Goal: Task Accomplishment & Management: Manage account settings

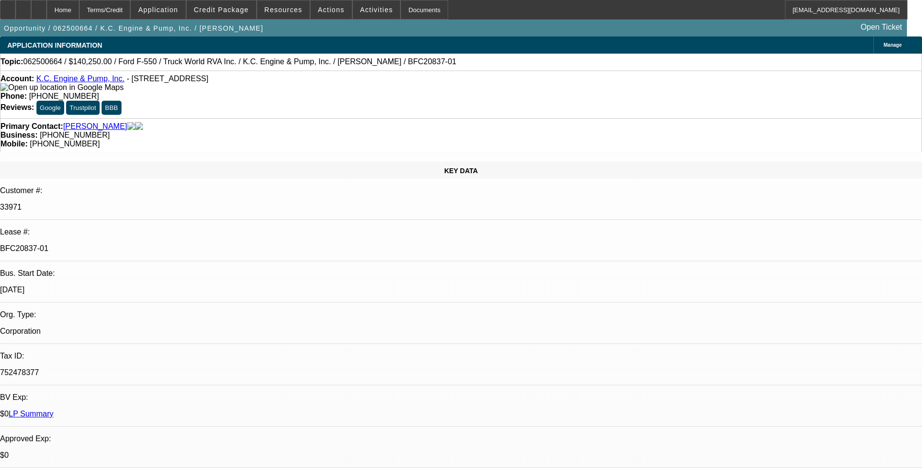
select select "0"
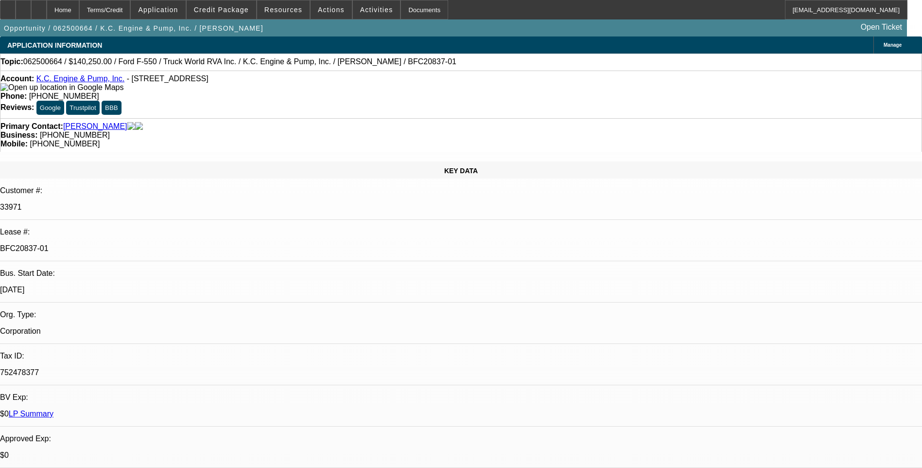
select select "0"
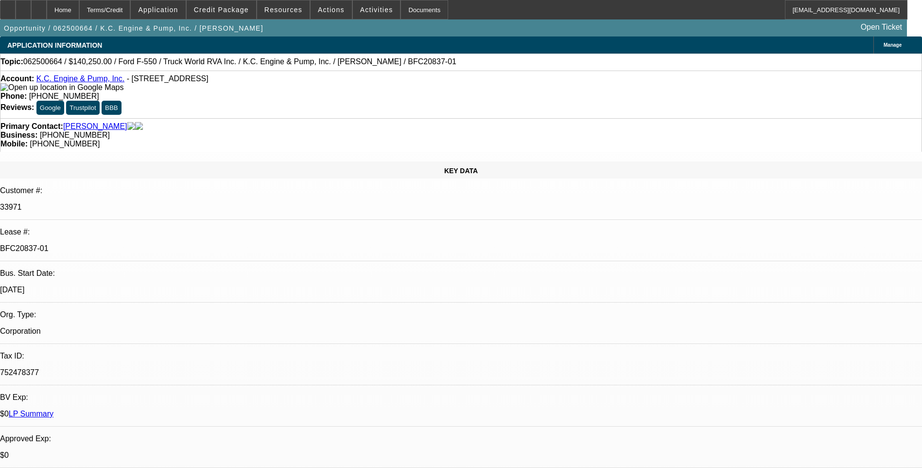
select select "0"
select select "1"
select select "6"
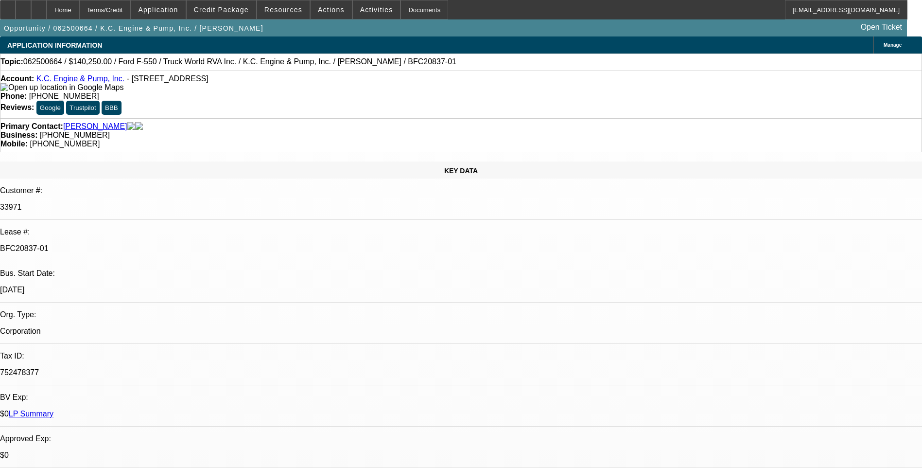
select select "1"
select select "6"
select select "1"
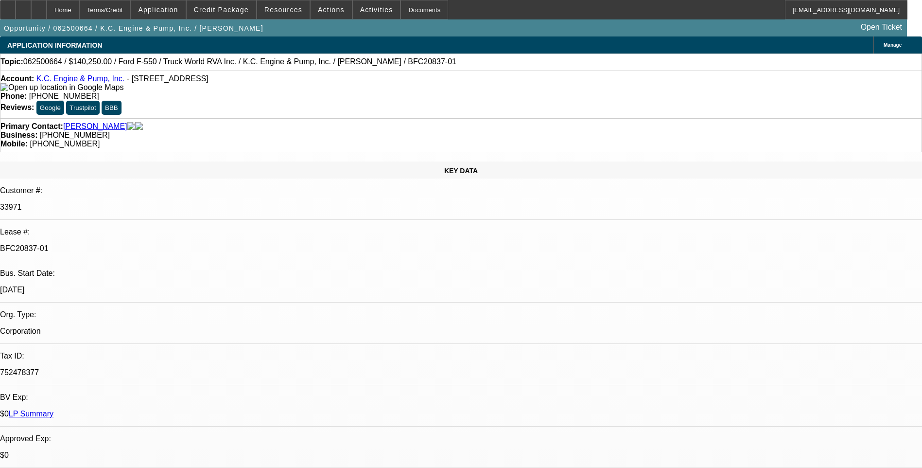
select select "6"
select select "1"
select select "6"
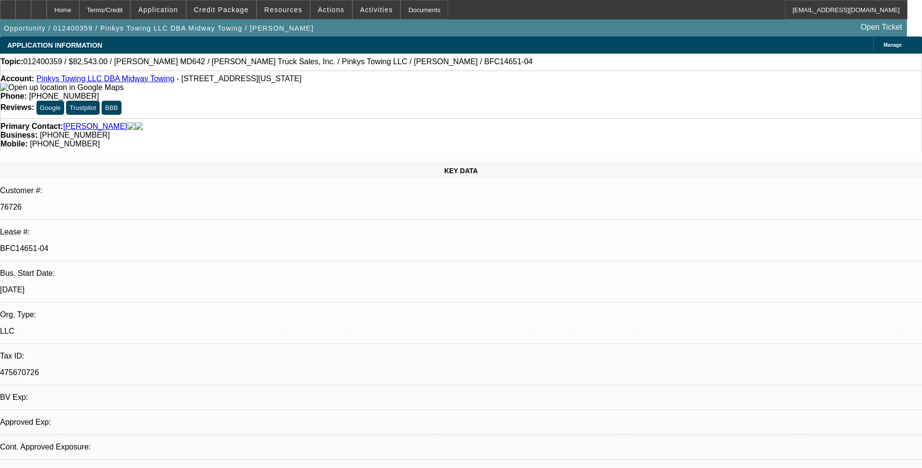
select select "0"
select select "2"
select select "0.1"
select select "0"
select select "2"
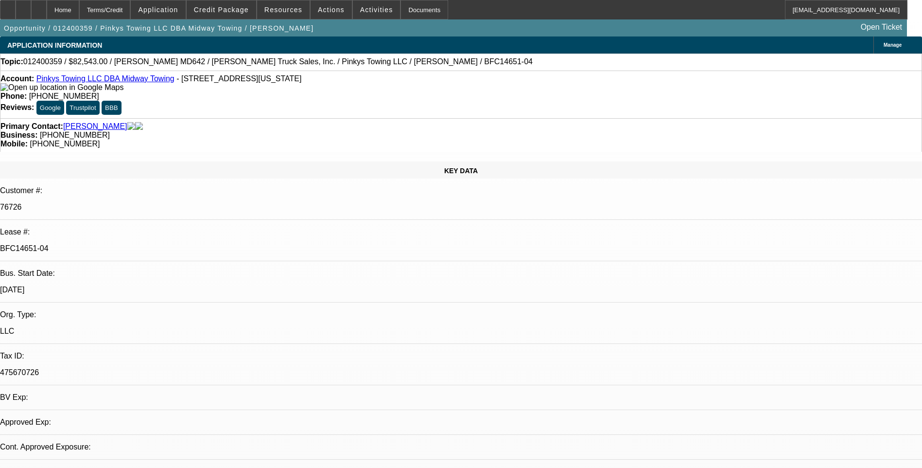
select select "0.1"
select select "1"
select select "2"
select select "4"
select select "1"
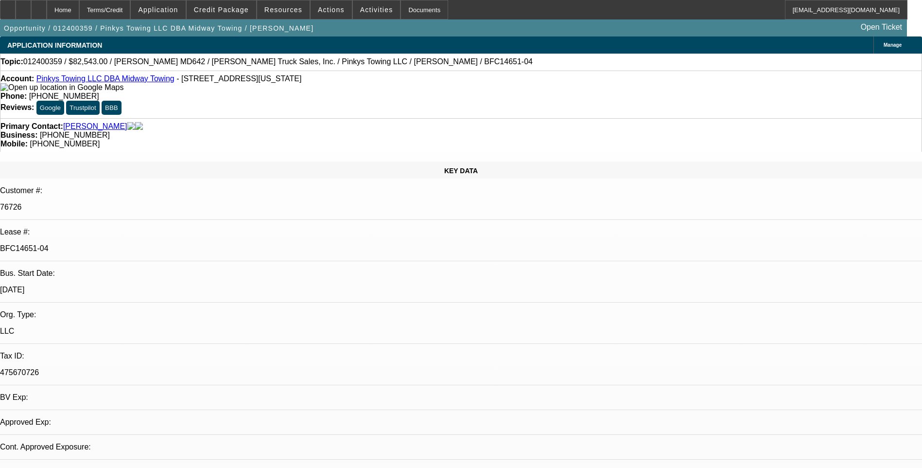
select select "2"
select select "4"
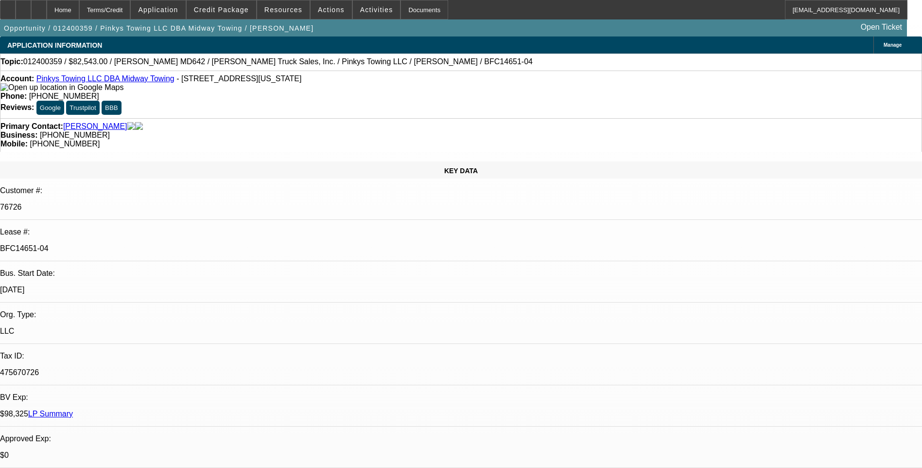
scroll to position [0, 0]
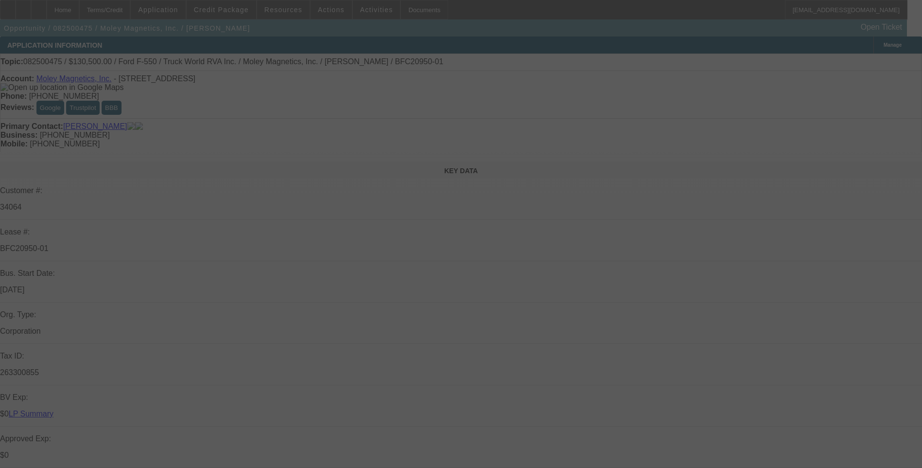
select select "0.1"
select select "0"
select select "0.1"
select select "0"
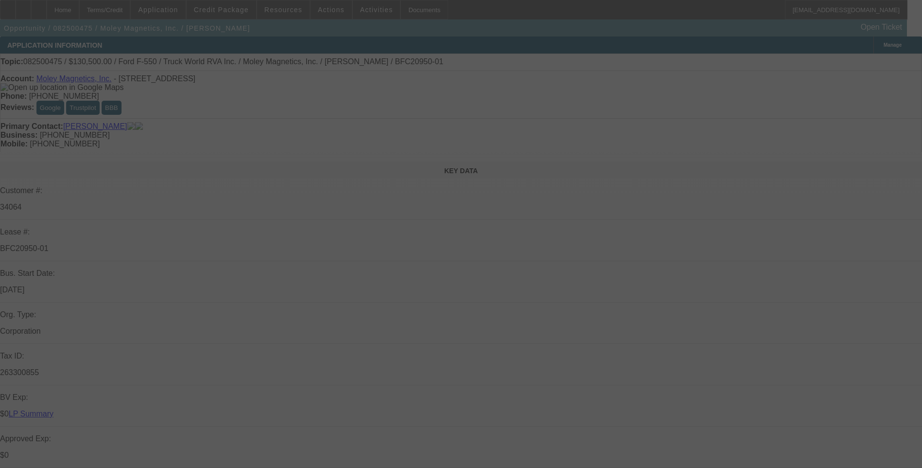
select select "0"
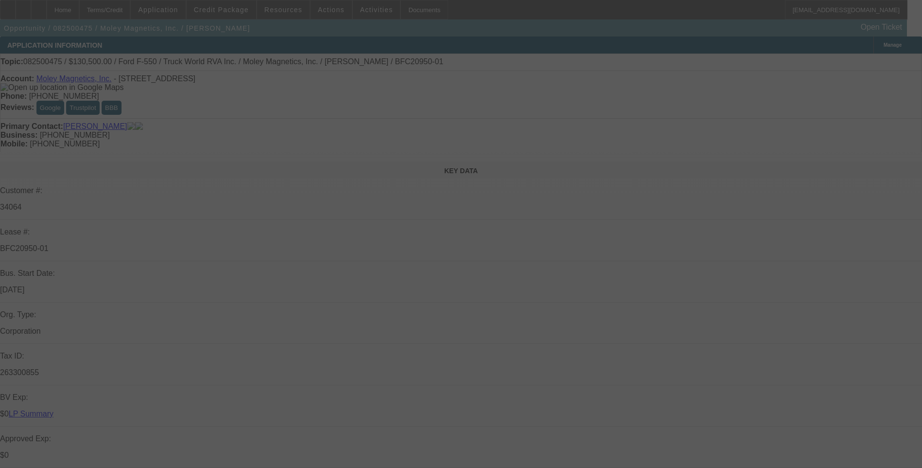
select select "0"
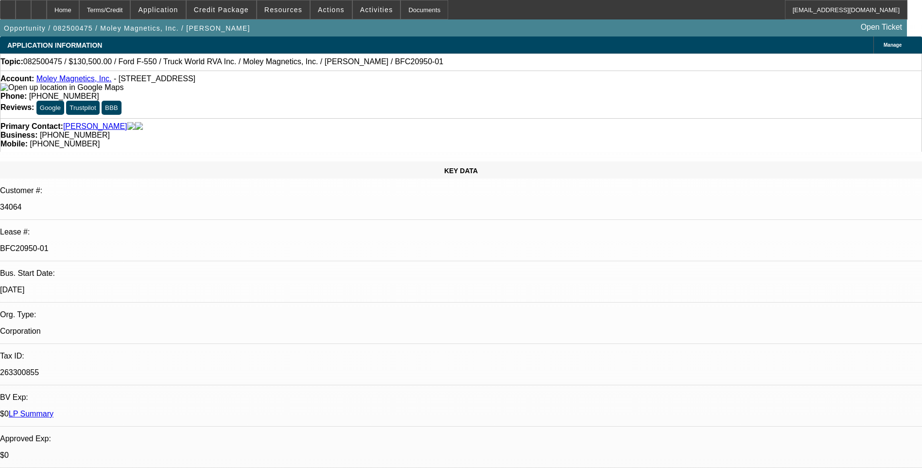
select select "1"
select select "6"
select select "1"
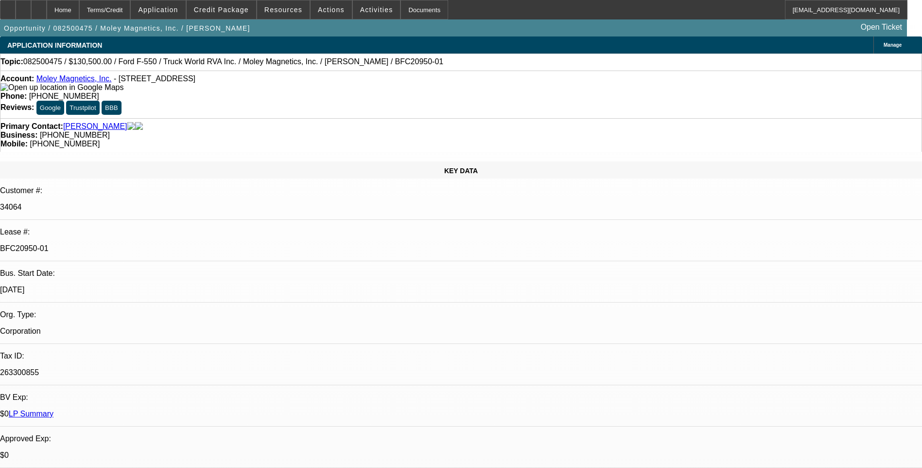
select select "6"
select select "1"
select select "6"
select select "1"
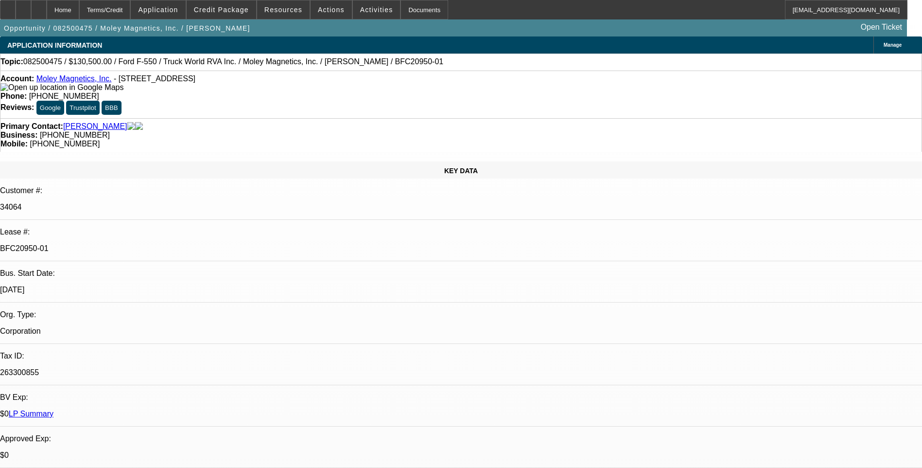
select select "1"
select select "6"
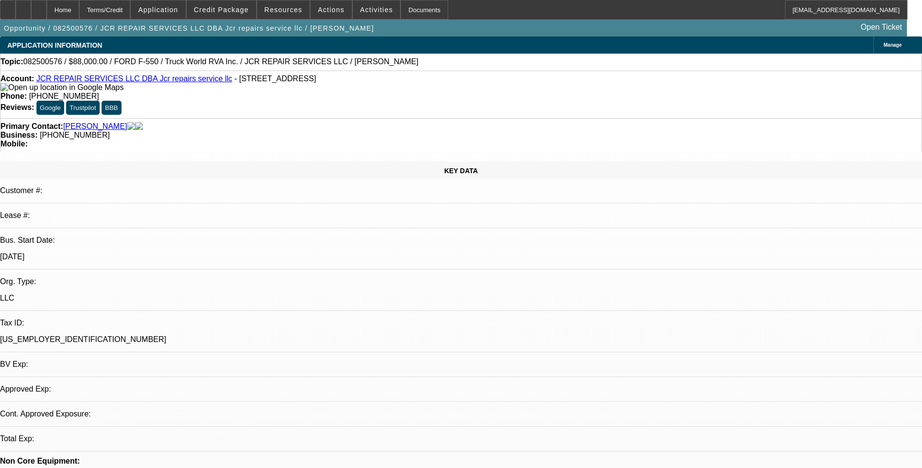
select select "0"
select select "2"
select select "0.1"
select select "1"
select select "2"
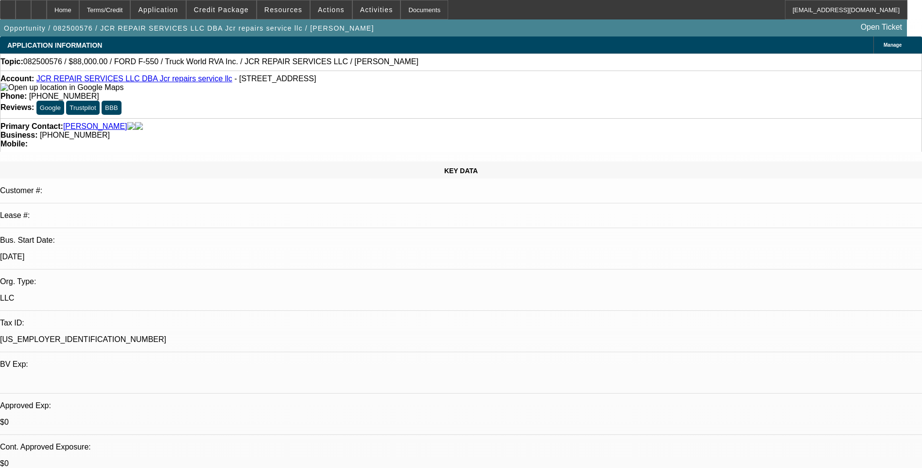
select select "4"
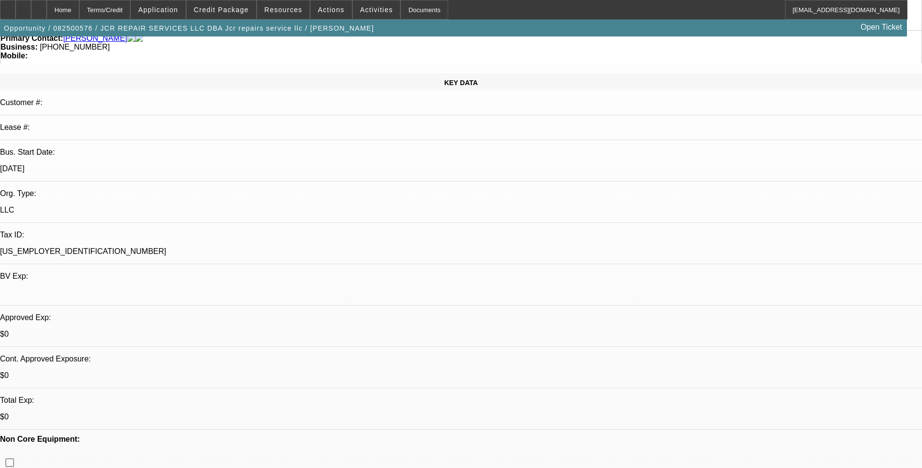
scroll to position [194, 0]
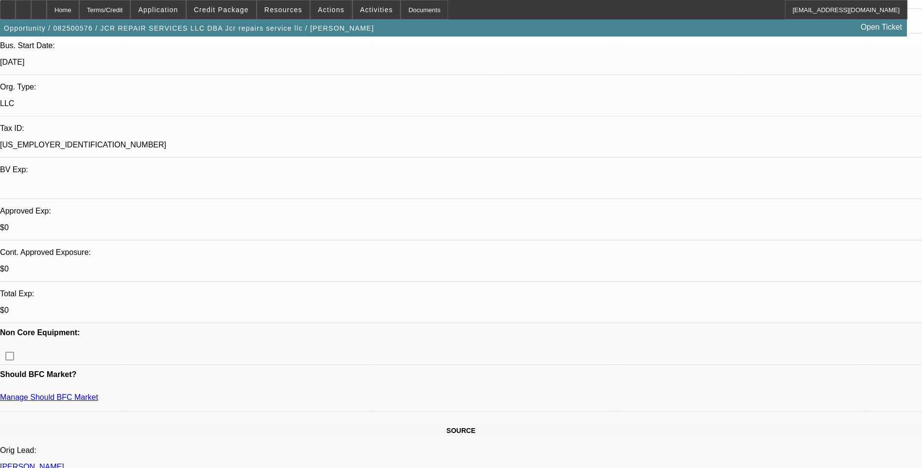
drag, startPoint x: 645, startPoint y: 384, endPoint x: 857, endPoint y: 397, distance: 212.8
drag, startPoint x: 857, startPoint y: 397, endPoint x: 793, endPoint y: 383, distance: 65.6
copy div "https://www.truckworldrva.com/listings/2020-ford-f-550-extended-cab-service-tru…"
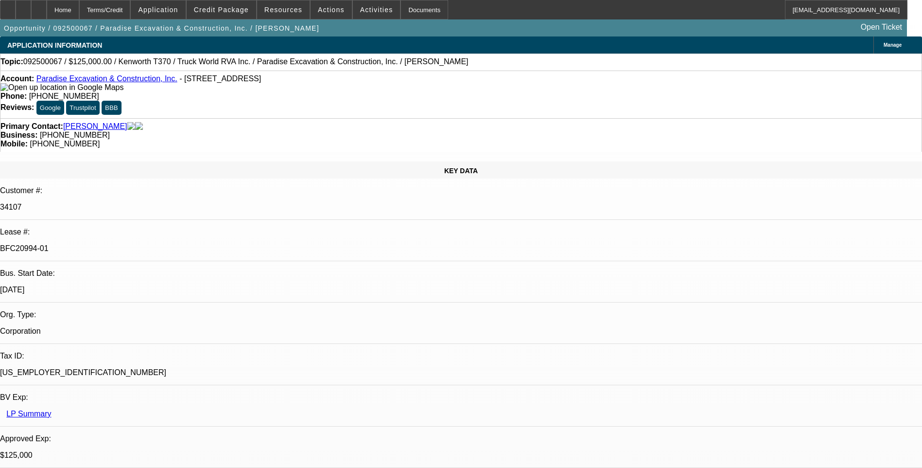
select select "0"
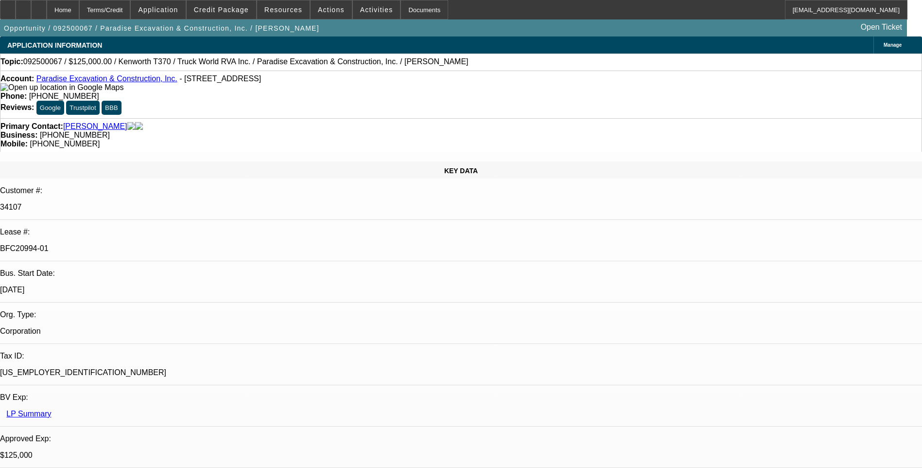
select select "0"
select select "1"
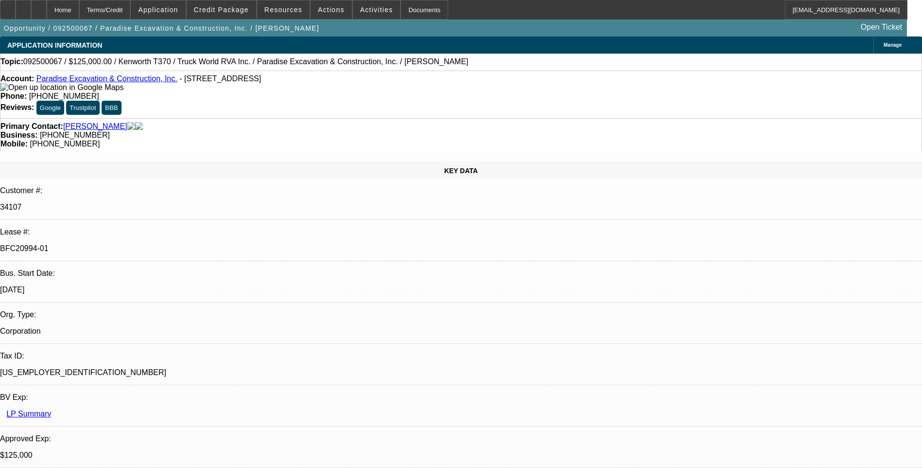
select select "1"
select select "6"
select select "1"
select select "6"
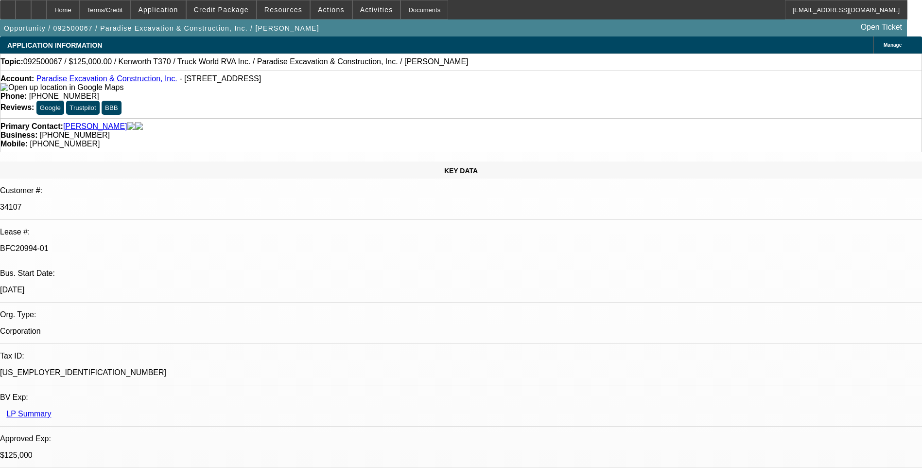
select select "1"
select select "6"
drag, startPoint x: 17, startPoint y: 15, endPoint x: 122, endPoint y: 8, distance: 105.7
click at [16, 15] on div at bounding box center [8, 9] width 16 height 19
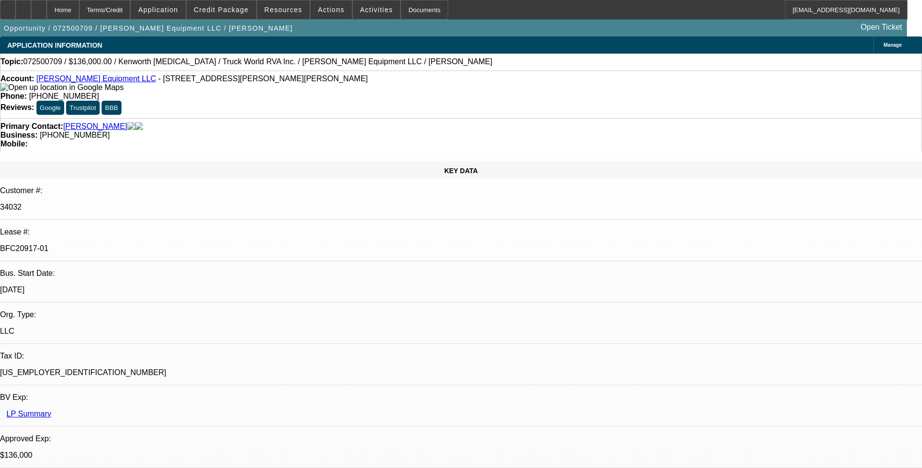
select select "0.15"
select select "2"
select select "0"
select select "0.15"
select select "2"
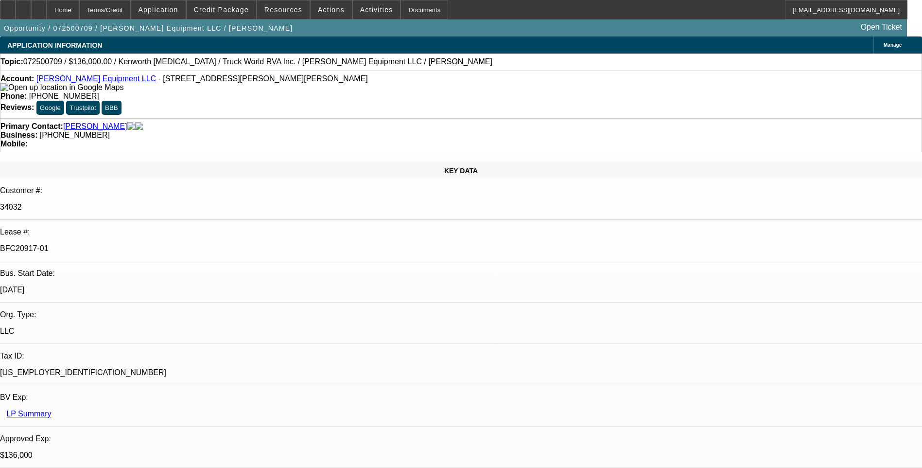
select select "0"
select select "0.15"
select select "2"
select select "0"
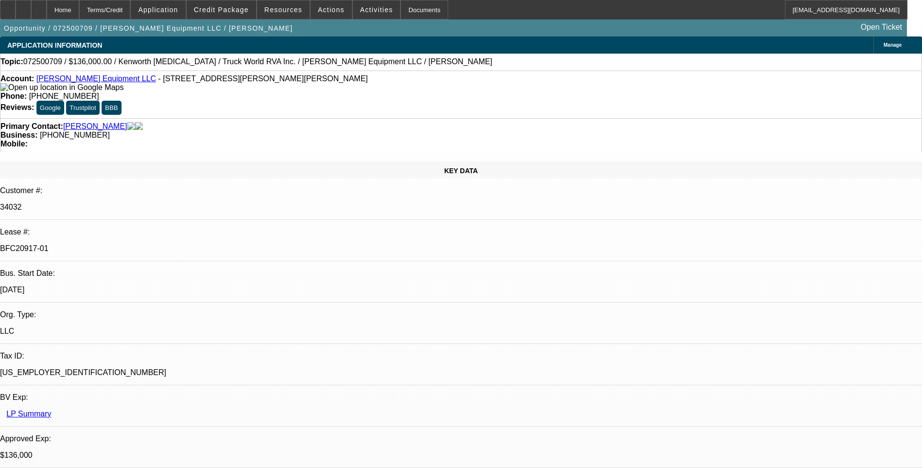
select select "2"
select select "0"
select select "1"
select select "2"
select select "6"
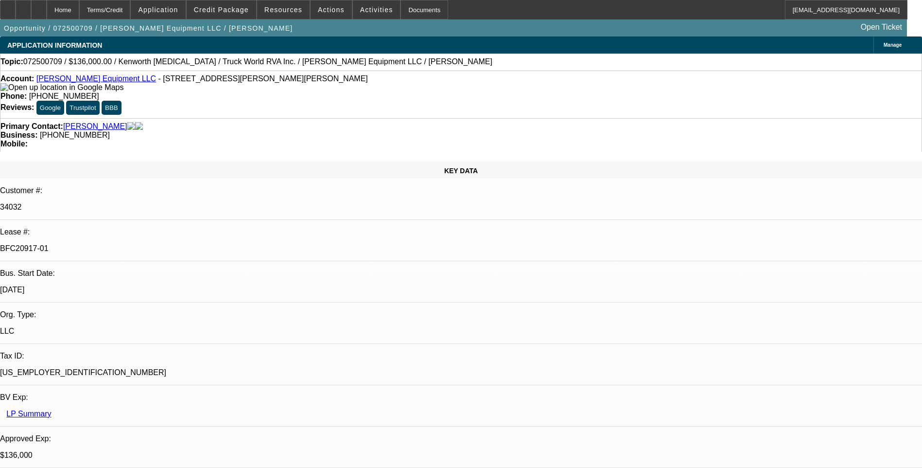
select select "1"
select select "2"
select select "6"
select select "1"
select select "2"
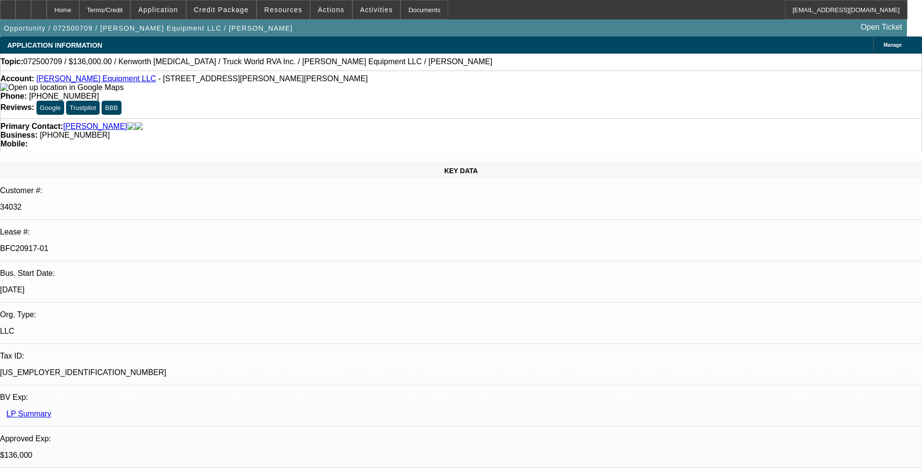
select select "6"
select select "1"
select select "2"
select select "6"
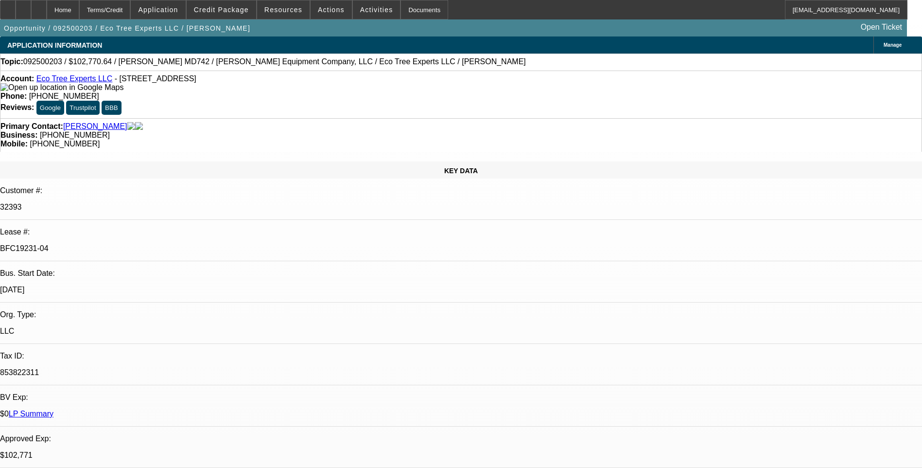
select select "0"
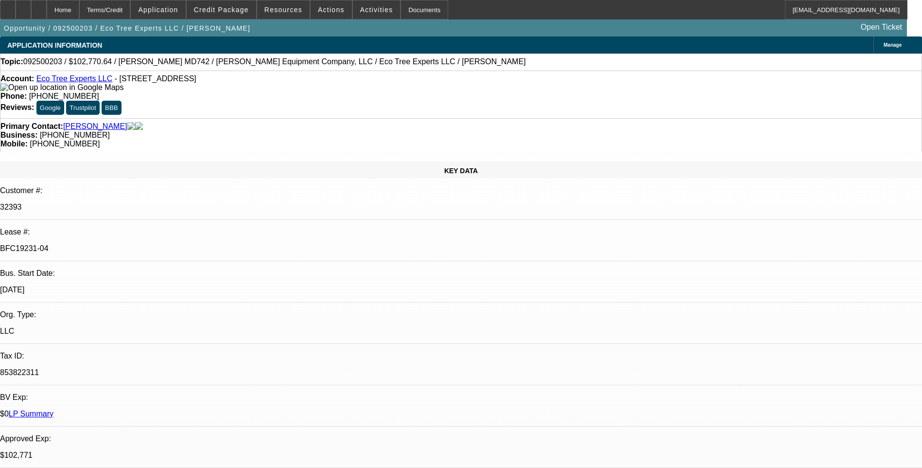
select select "0"
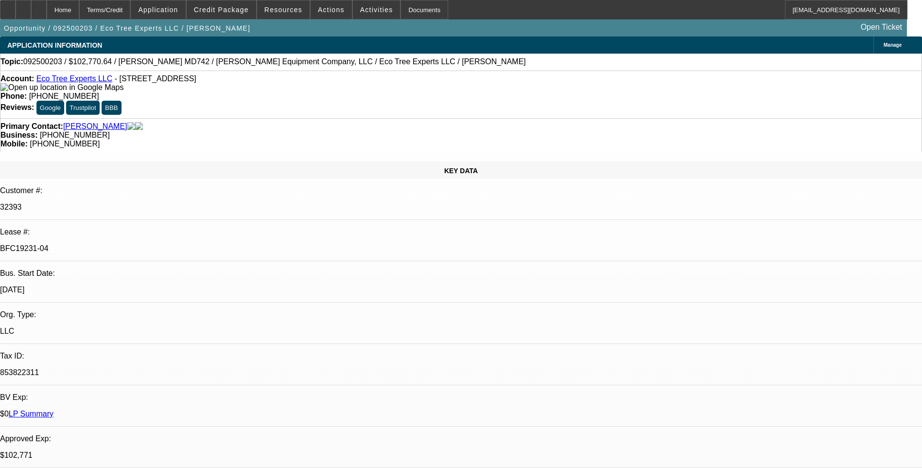
select select "0"
select select "1"
select select "6"
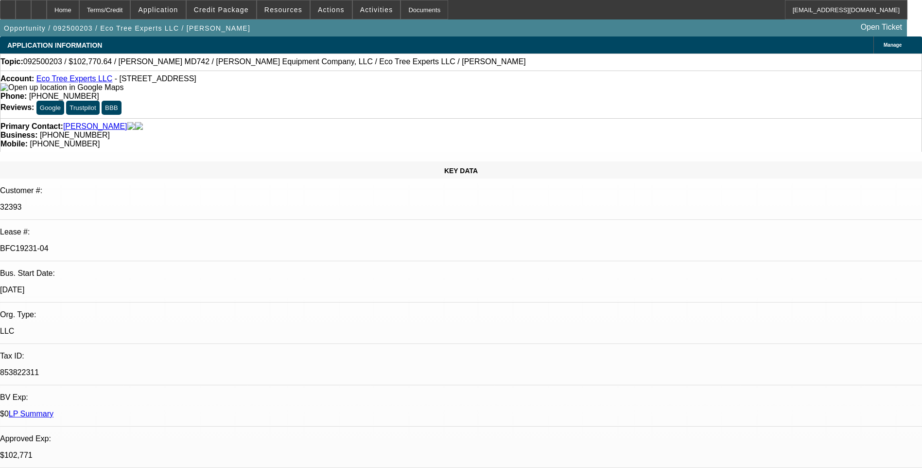
select select "1"
select select "6"
select select "1"
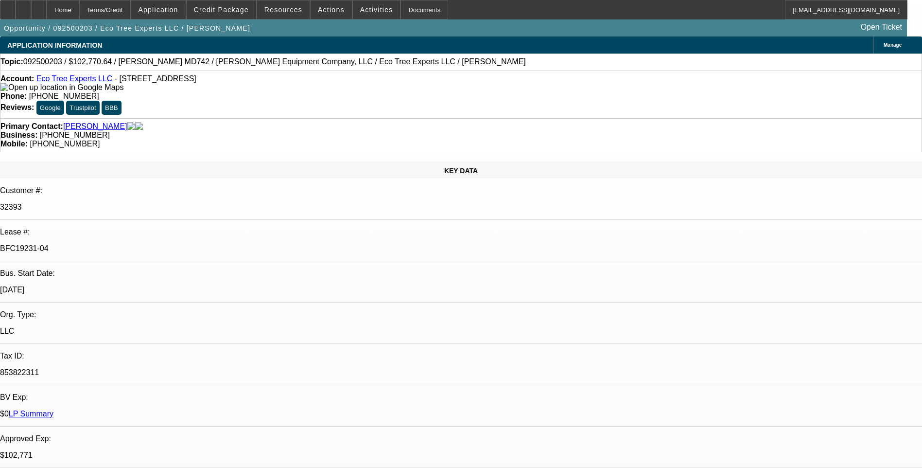
select select "6"
select select "1"
select select "6"
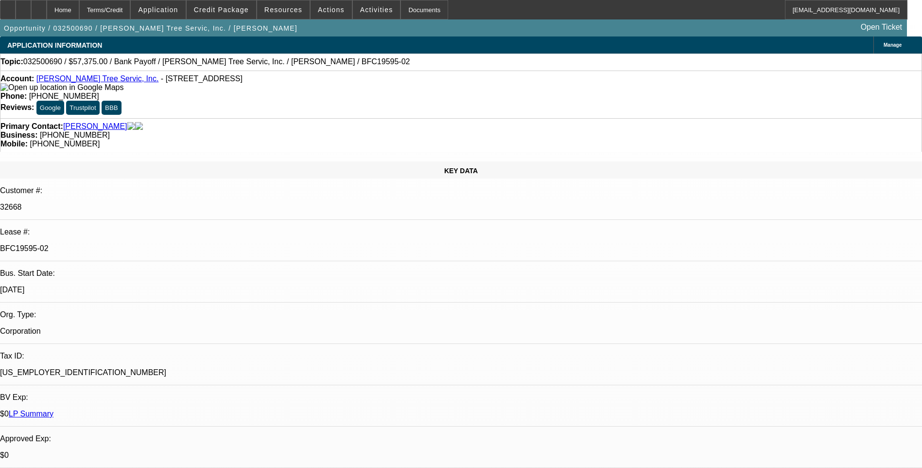
select select "0.1"
select select "0"
select select "0.1"
select select "0"
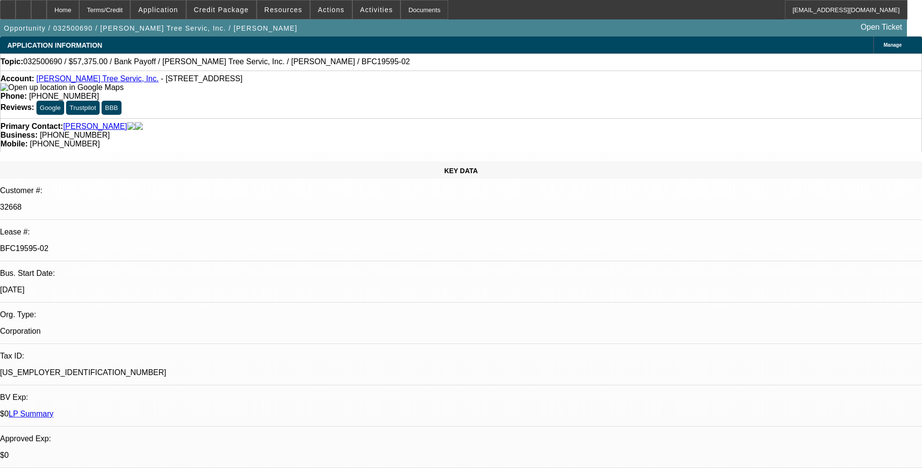
select select "0"
select select "0.1"
select select "0"
select select "0.1"
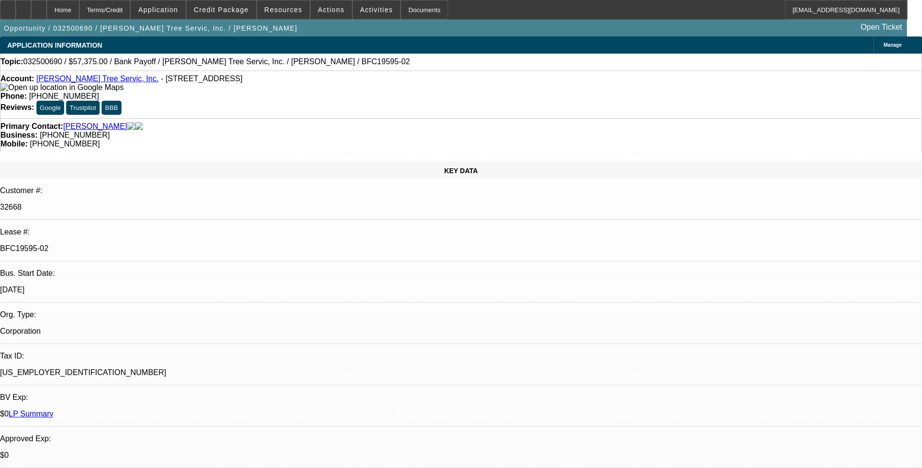
select select "0"
select select "1"
select select "3"
select select "6"
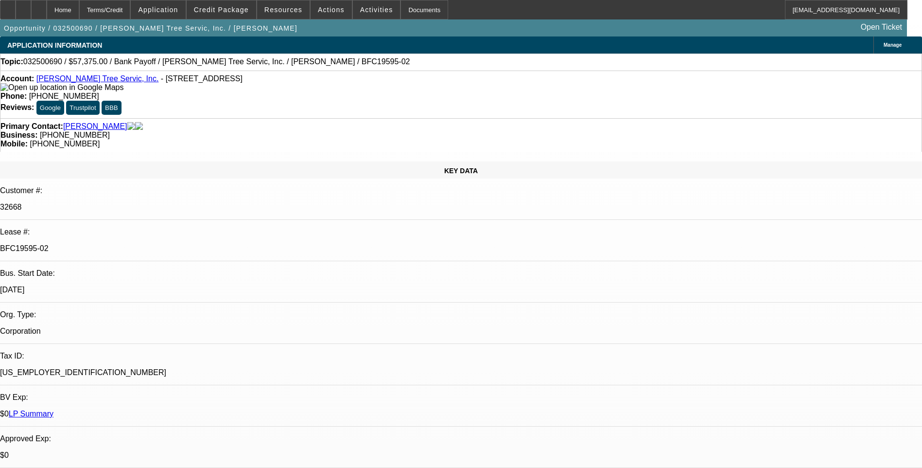
select select "1"
select select "3"
select select "6"
select select "1"
select select "3"
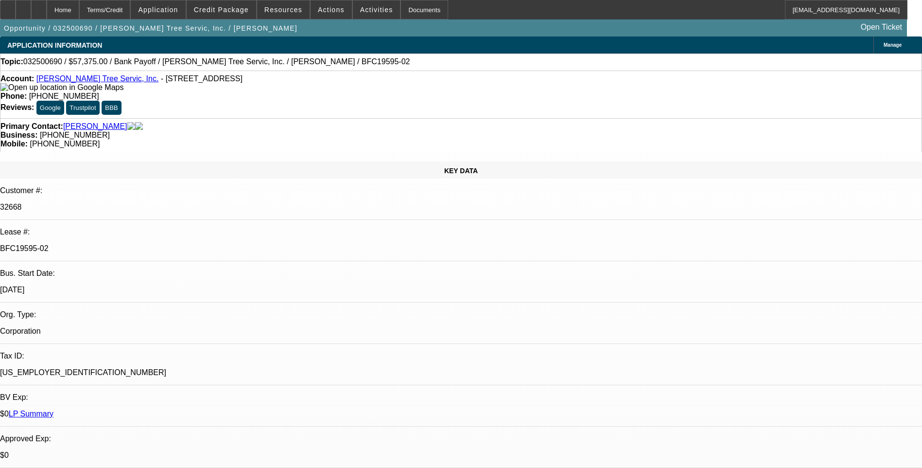
select select "6"
select select "1"
select select "3"
select select "6"
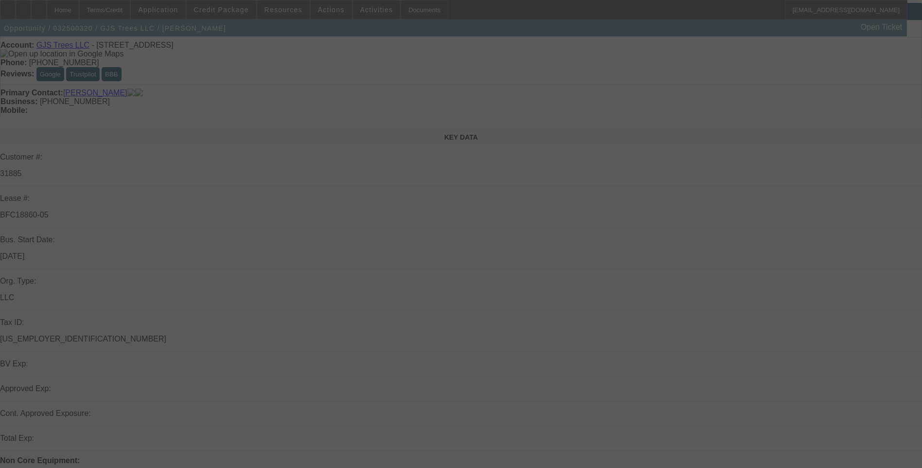
scroll to position [146, 0]
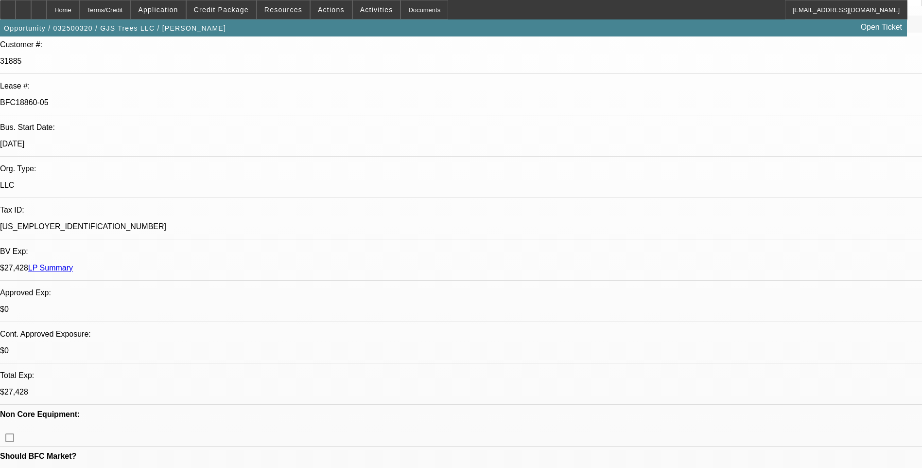
select select "0"
select select "2"
select select "0.1"
select select "0"
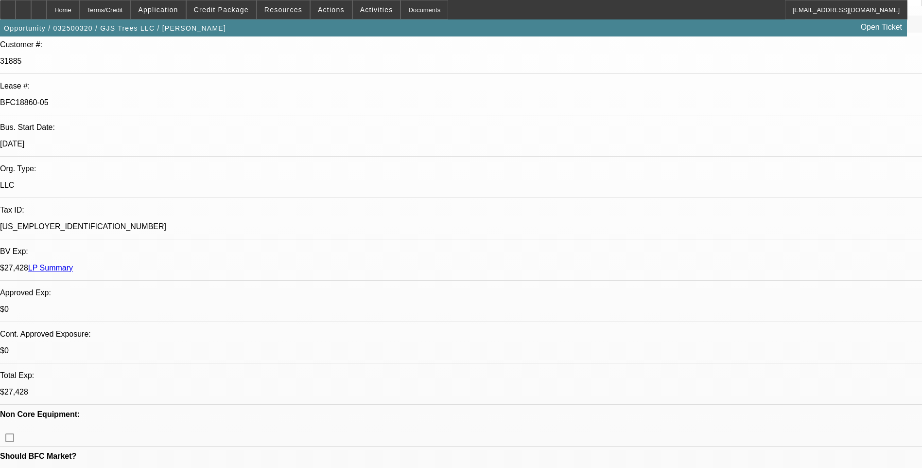
select select "0.1"
select select "0"
select select "2"
select select "0.1"
select select "0"
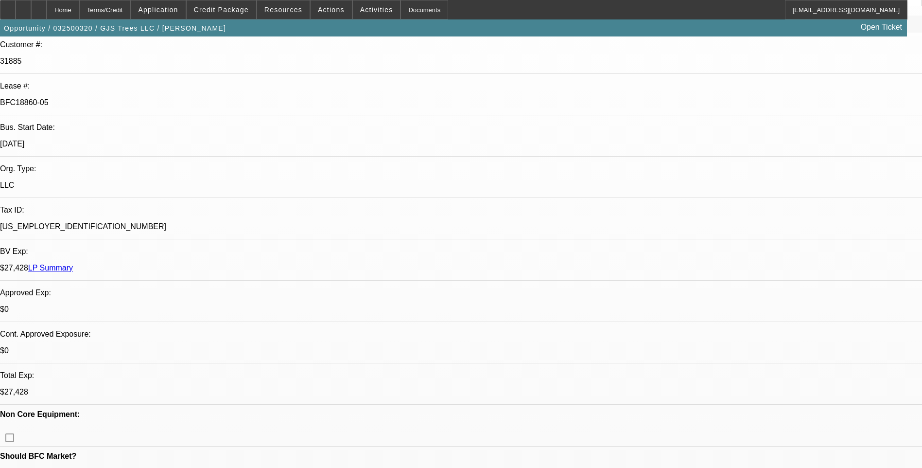
select select "2"
select select "0.1"
select select "1"
select select "2"
select select "4"
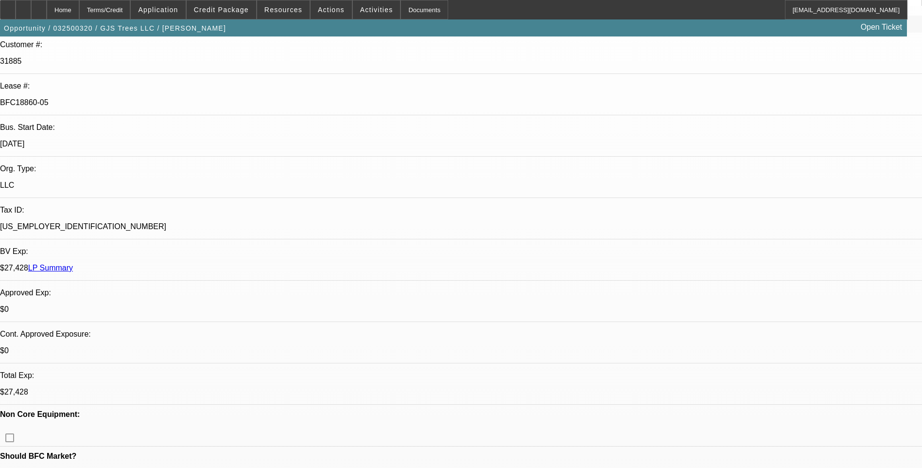
select select "1"
select select "4"
select select "1"
select select "2"
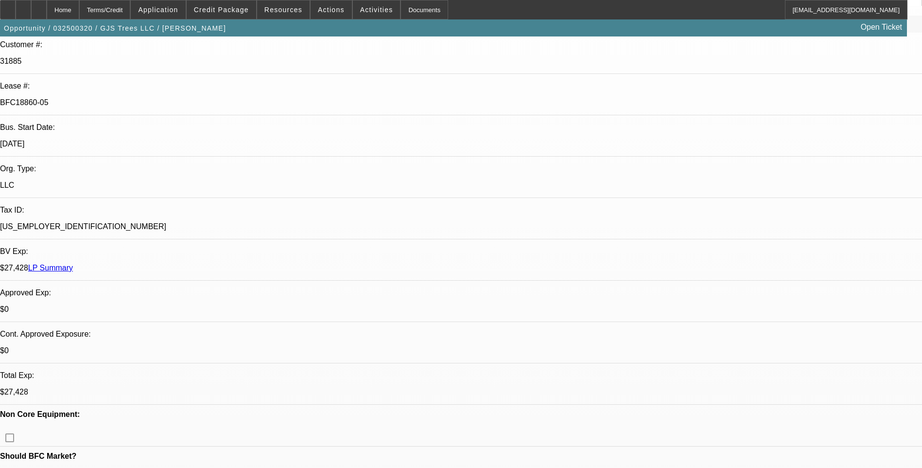
select select "4"
select select "1"
select select "2"
select select "4"
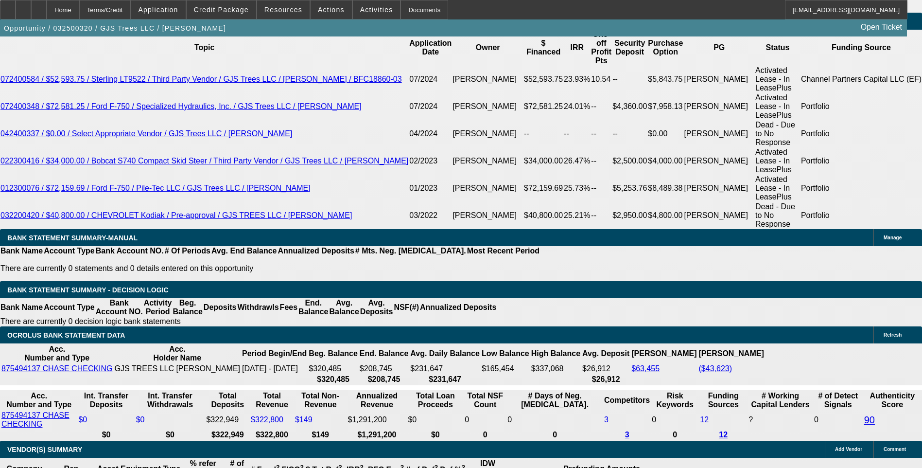
scroll to position [1930, 0]
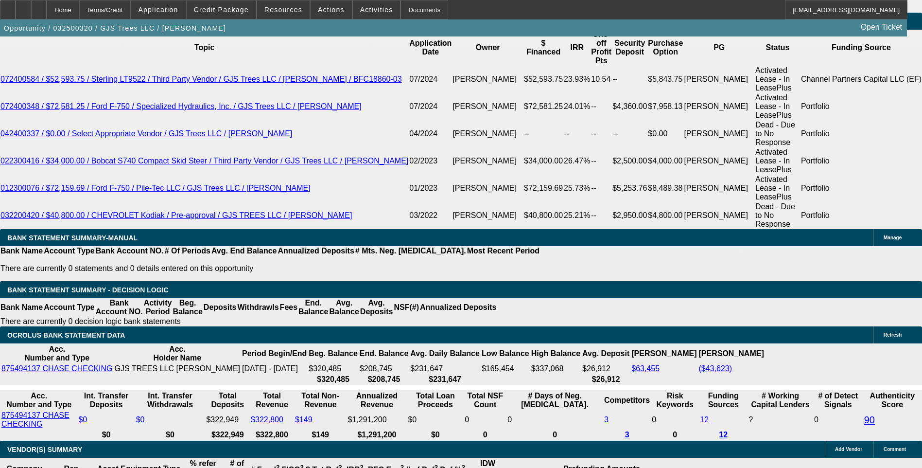
scroll to position [1833, 0]
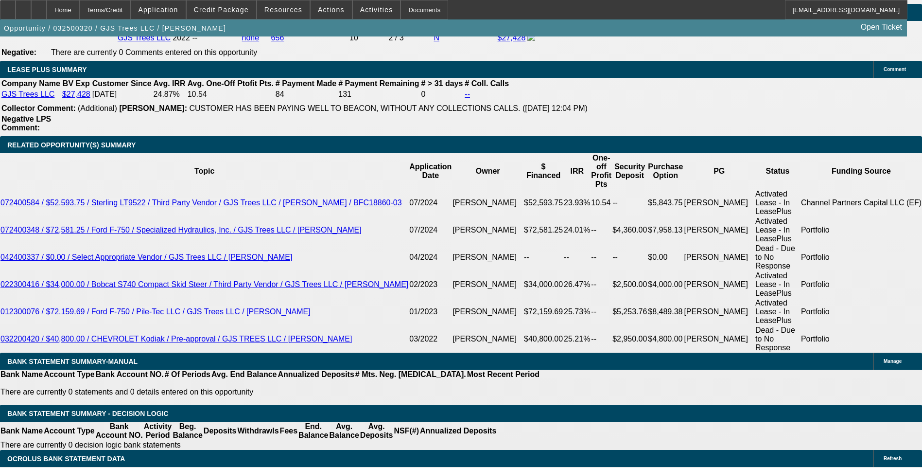
scroll to position [1604, 0]
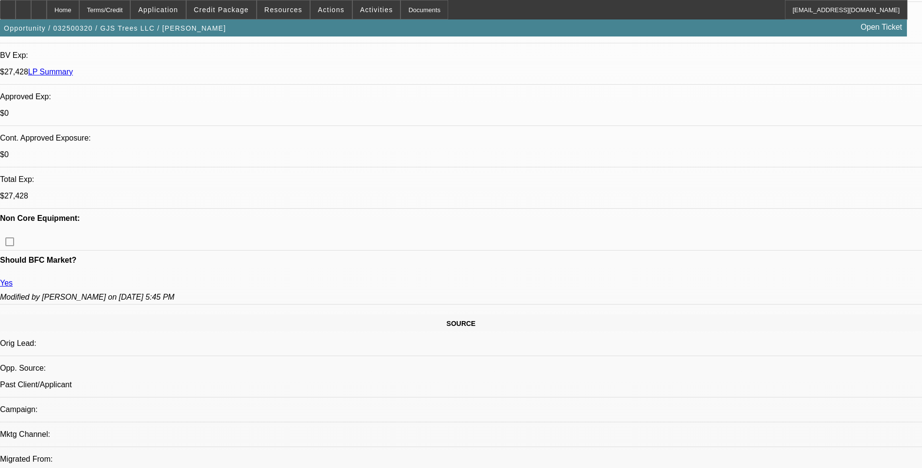
scroll to position [340, 0]
click at [229, 15] on span at bounding box center [222, 9] width 70 height 23
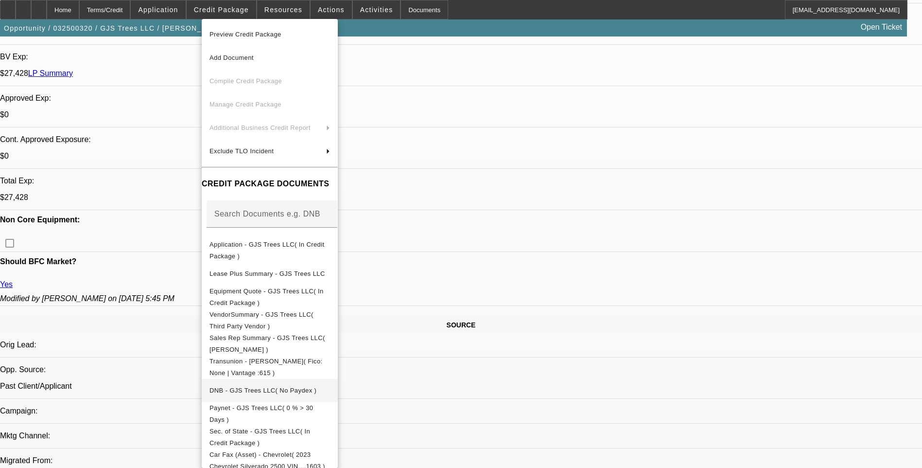
scroll to position [49, 0]
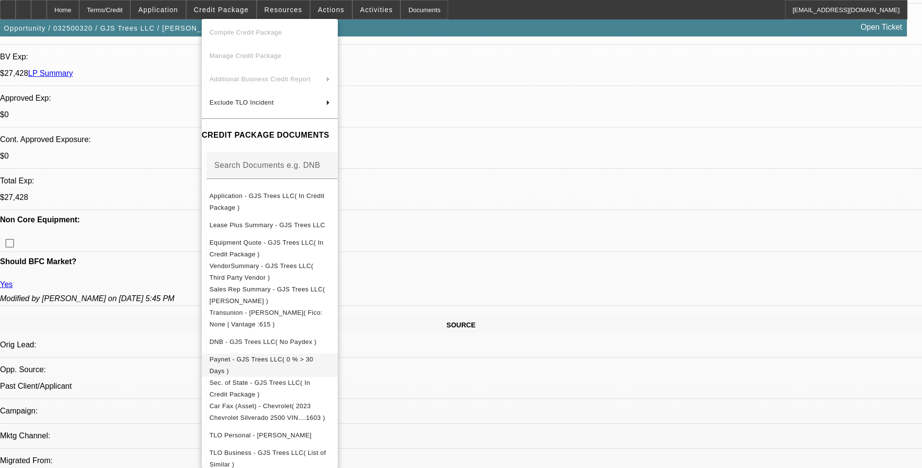
click at [298, 365] on span "Paynet - GJS Trees LLC( 0 % > 30 Days )" at bounding box center [261, 364] width 104 height 19
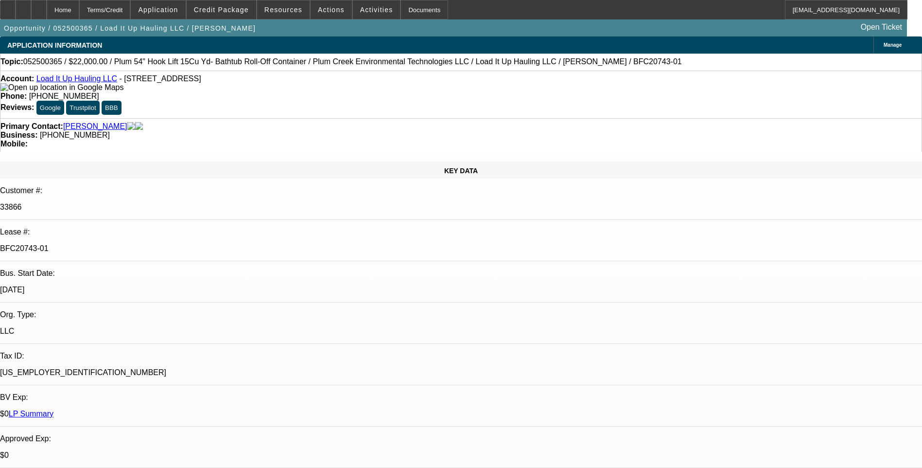
select select "0"
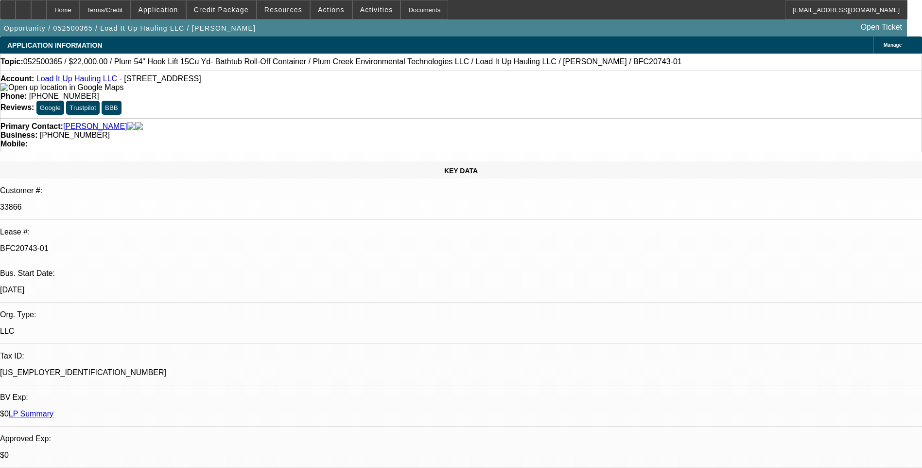
select select "0"
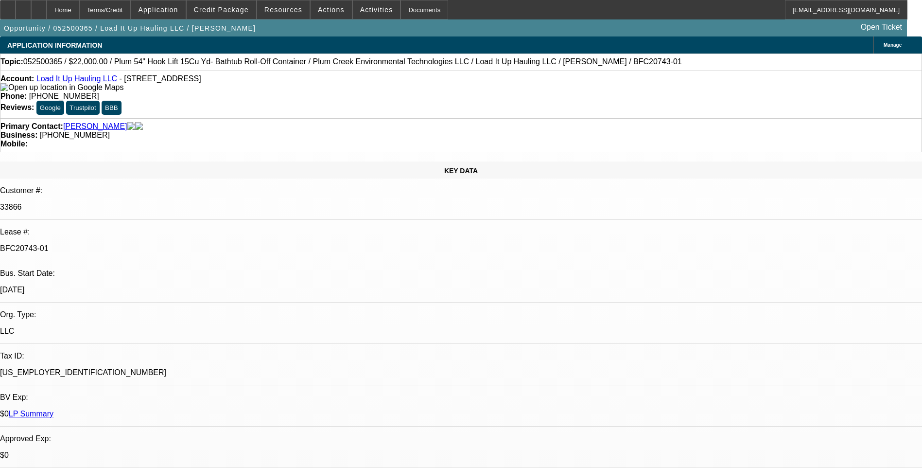
select select "0"
select select "1"
select select "6"
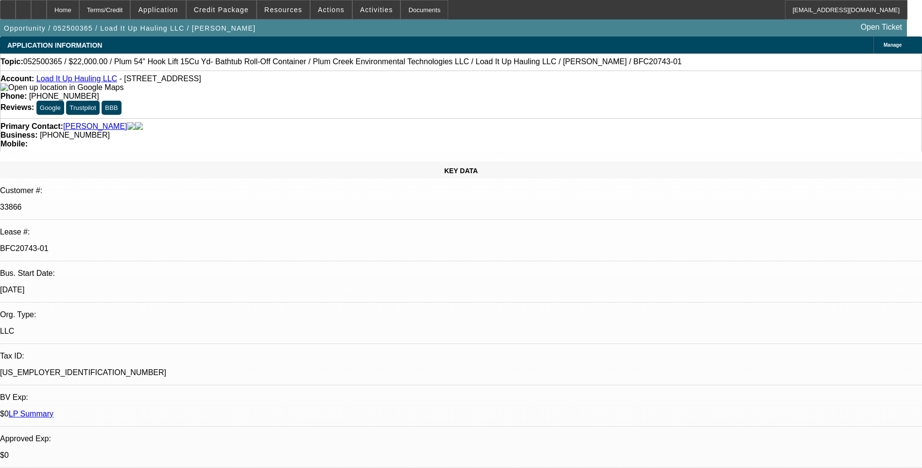
select select "1"
select select "6"
select select "1"
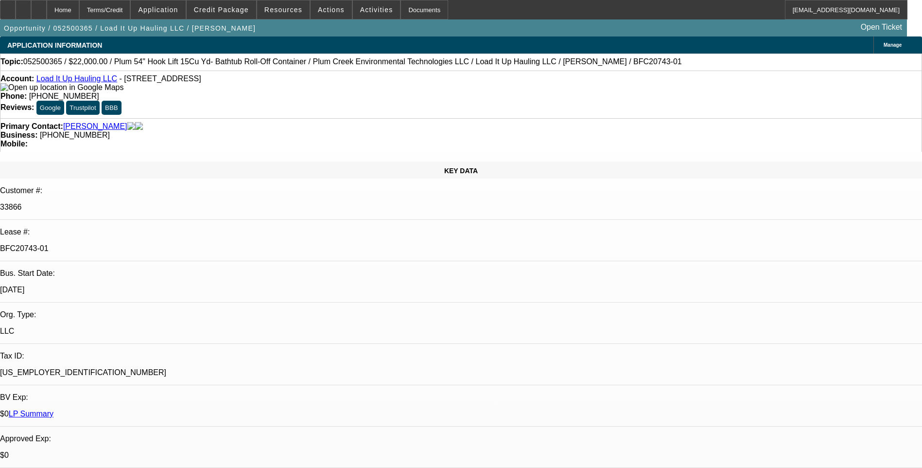
select select "6"
select select "1"
select select "6"
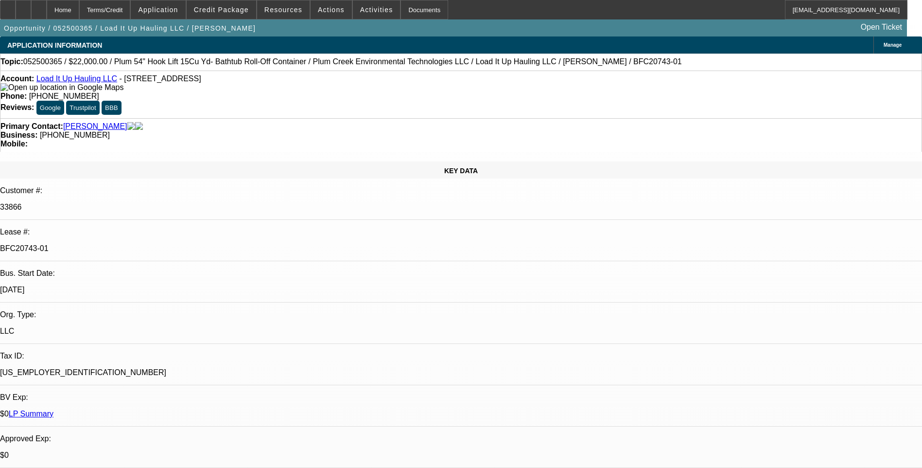
scroll to position [194, 0]
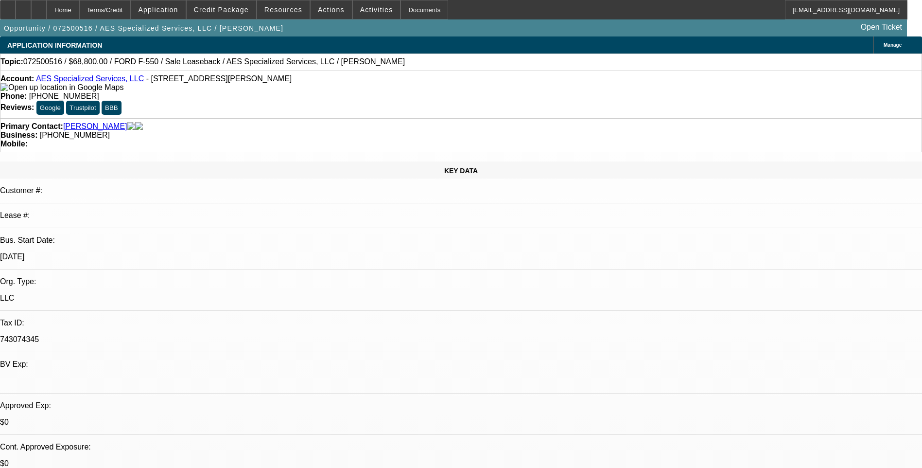
select select "0"
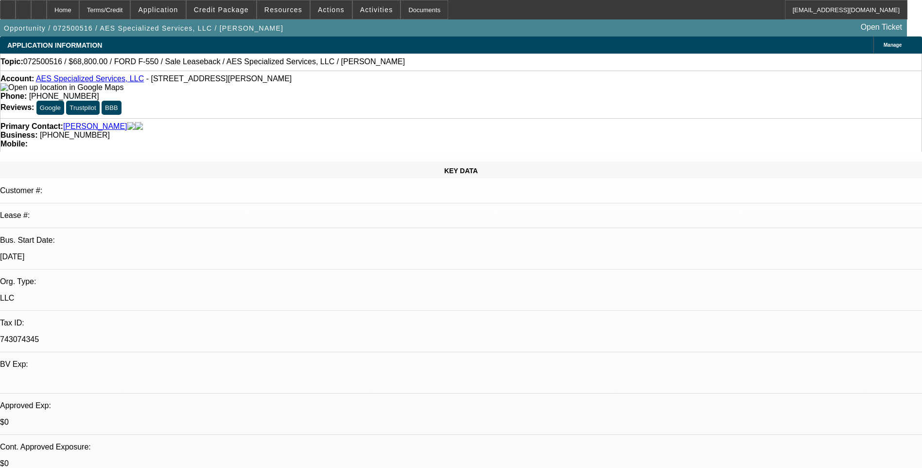
select select "0"
select select "0.2"
select select "0"
select select "0.1"
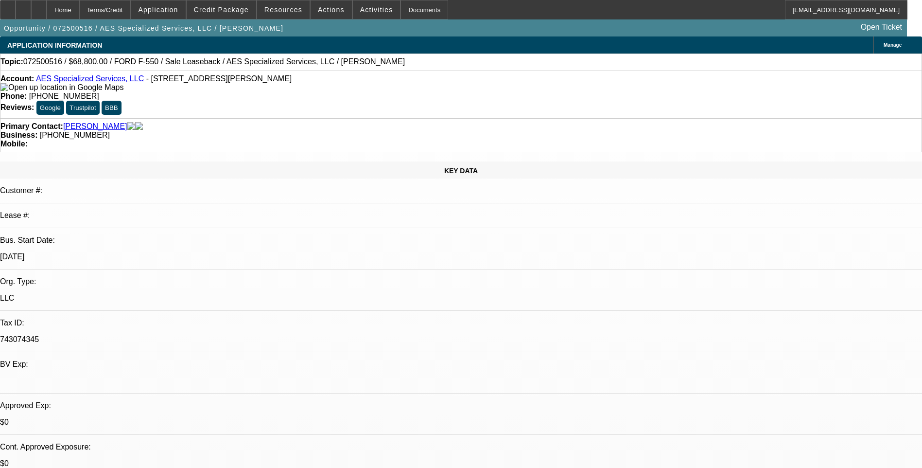
select select "0"
select select "1"
select select "6"
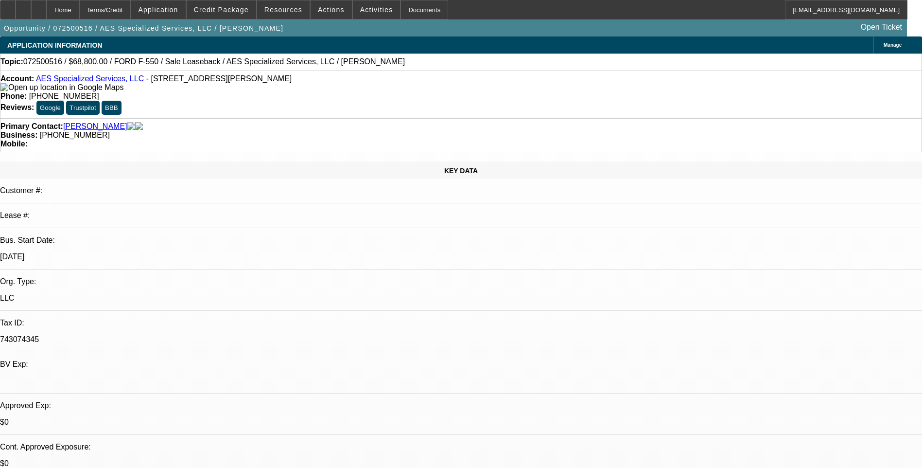
select select "1"
select select "6"
select select "1"
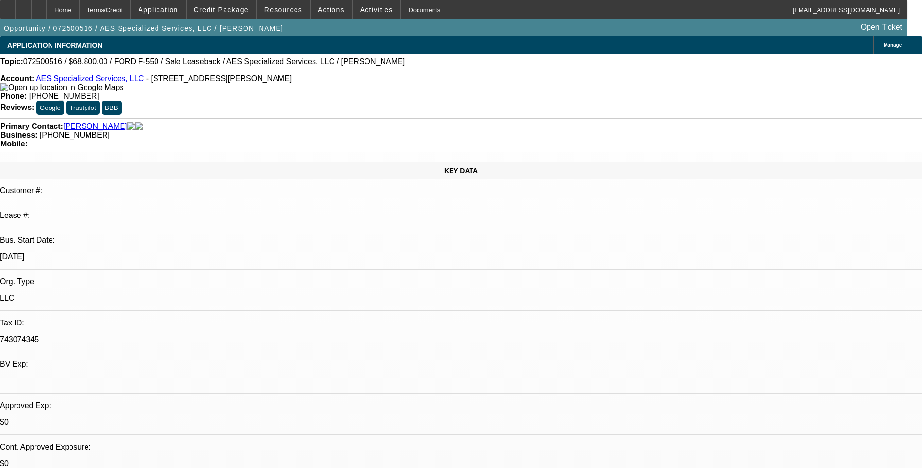
select select "6"
select select "1"
select select "6"
click at [229, 11] on span "Credit Package" at bounding box center [221, 10] width 55 height 8
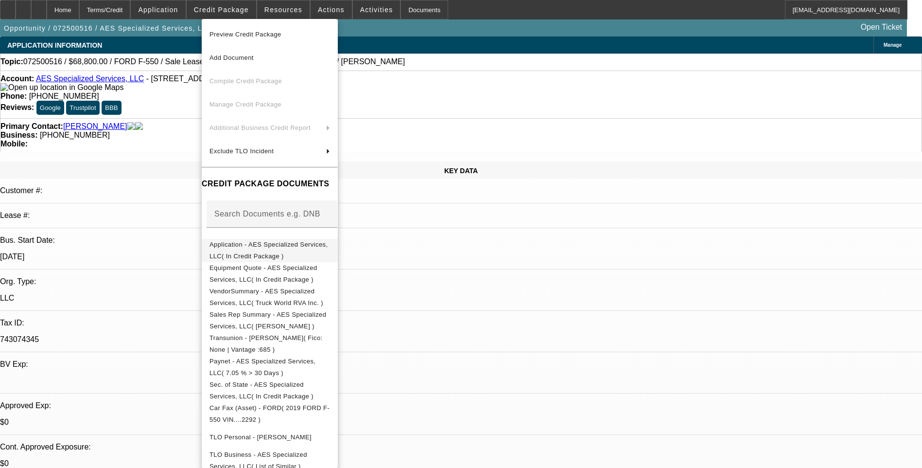
click at [288, 247] on span "Application - AES Specialized Services, LLC( In Credit Package )" at bounding box center [268, 250] width 118 height 19
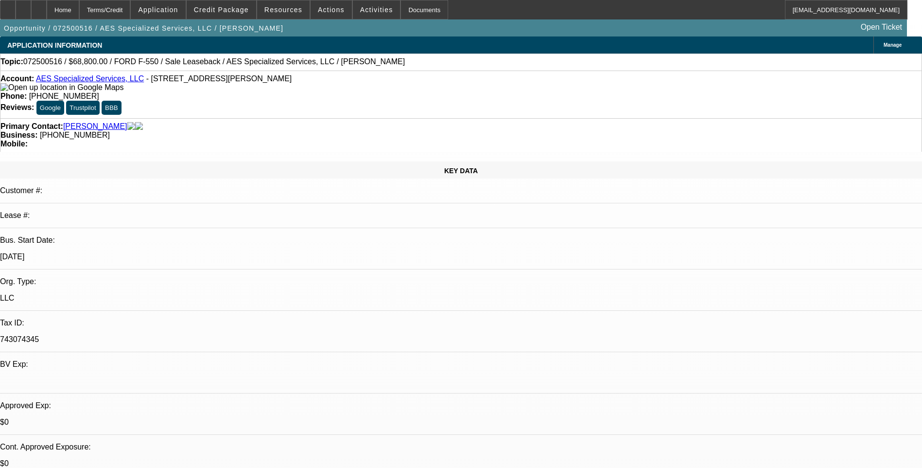
click at [325, 11] on span "Actions" at bounding box center [331, 10] width 27 height 8
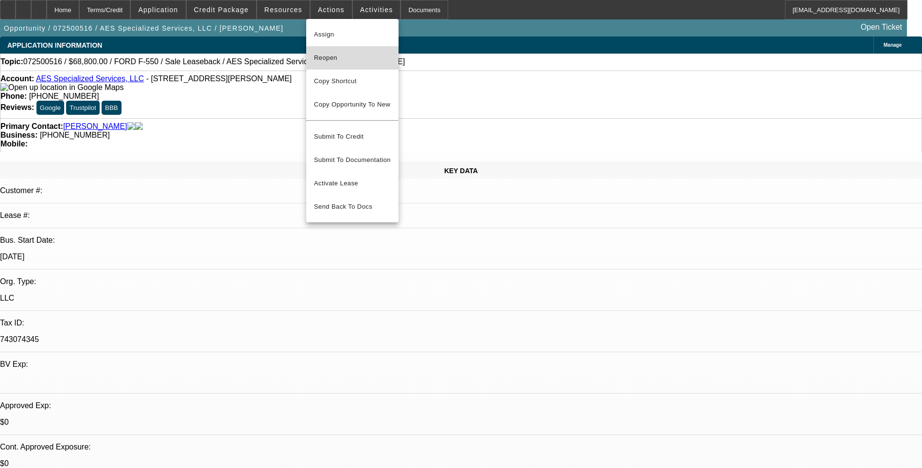
click at [330, 61] on span "Reopen" at bounding box center [352, 58] width 77 height 12
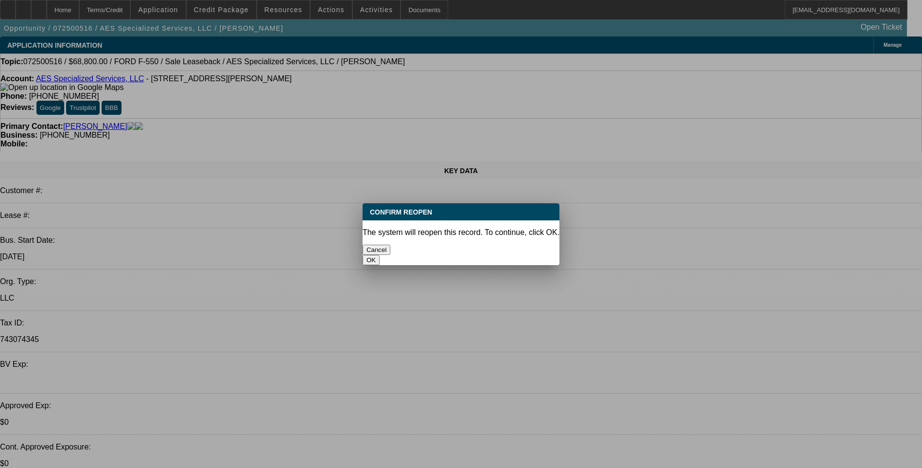
click at [380, 255] on button "OK" at bounding box center [371, 260] width 17 height 10
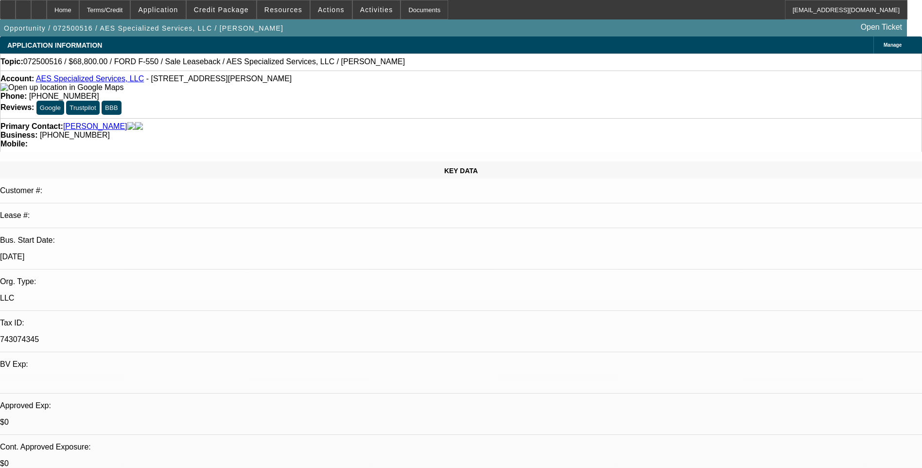
select select "0"
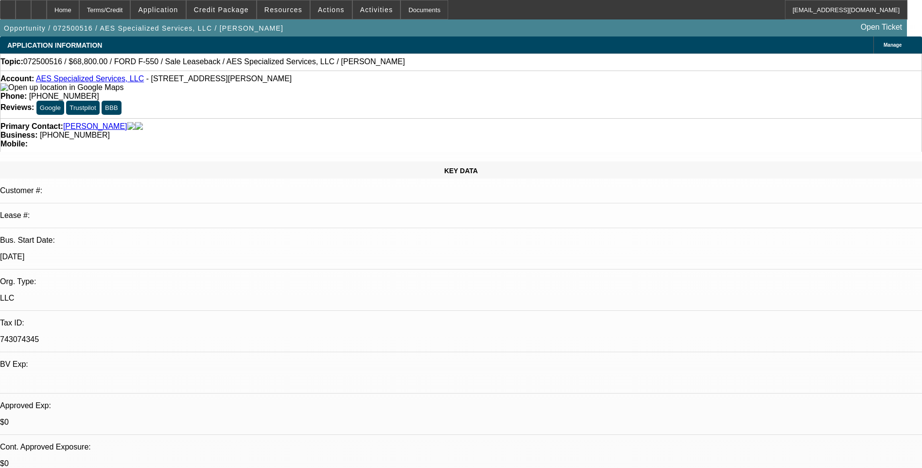
select select "0"
select select "0.2"
select select "0"
select select "0.1"
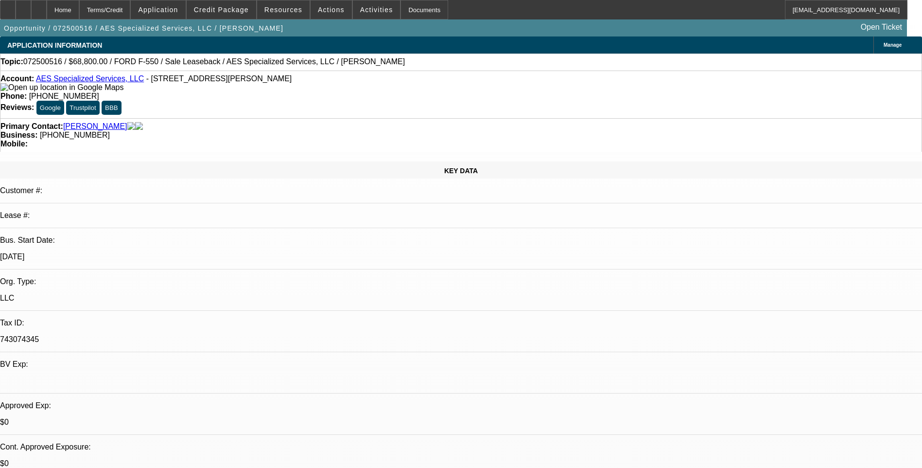
select select "0"
select select "1"
select select "6"
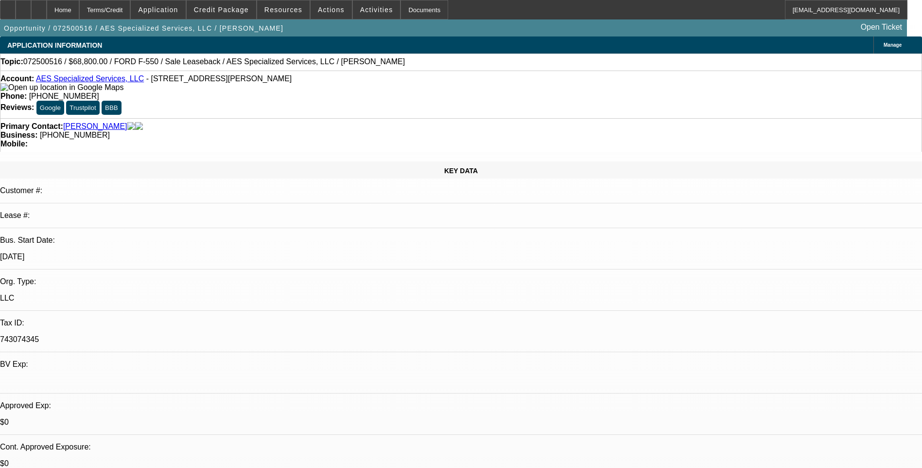
select select "1"
select select "6"
select select "1"
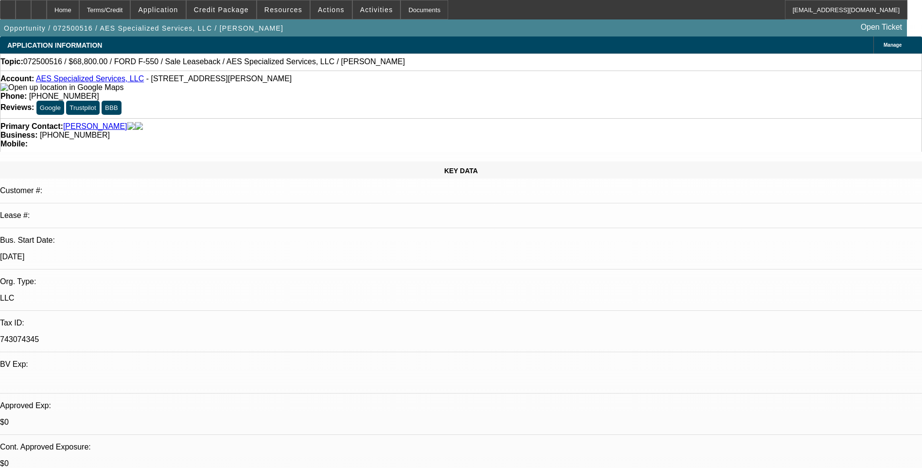
select select "6"
select select "1"
select select "6"
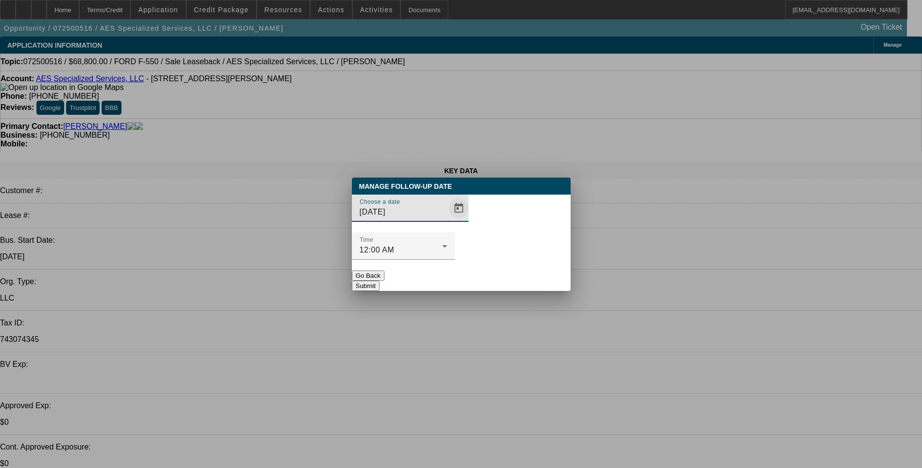
click at [447, 220] on span "Open calendar" at bounding box center [458, 207] width 23 height 23
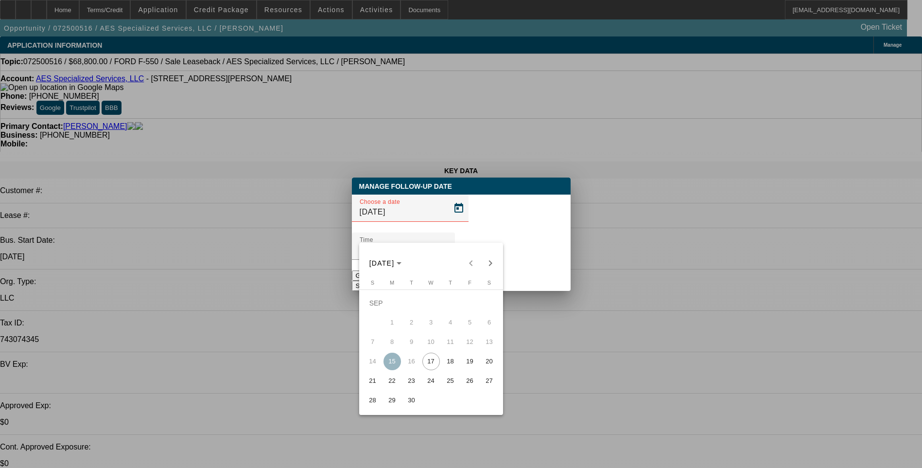
click at [431, 366] on span "17" at bounding box center [430, 360] width 17 height 17
type input "9/17/2025"
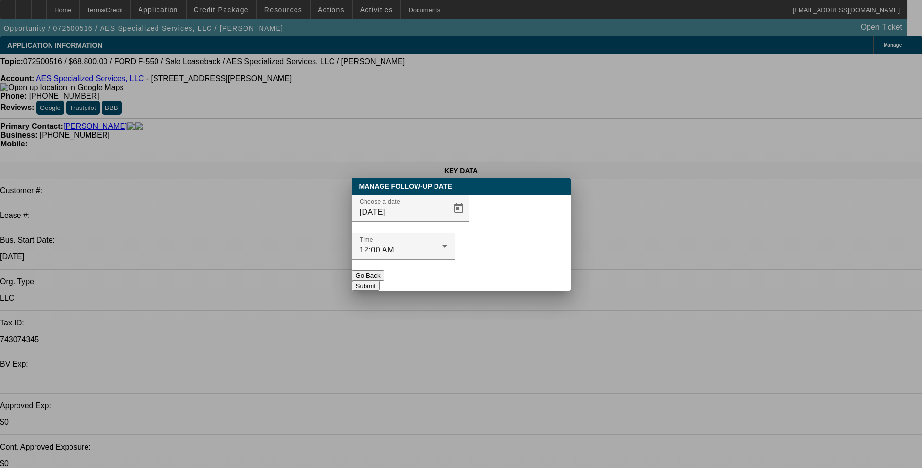
click at [380, 280] on button "Submit" at bounding box center [366, 285] width 28 height 10
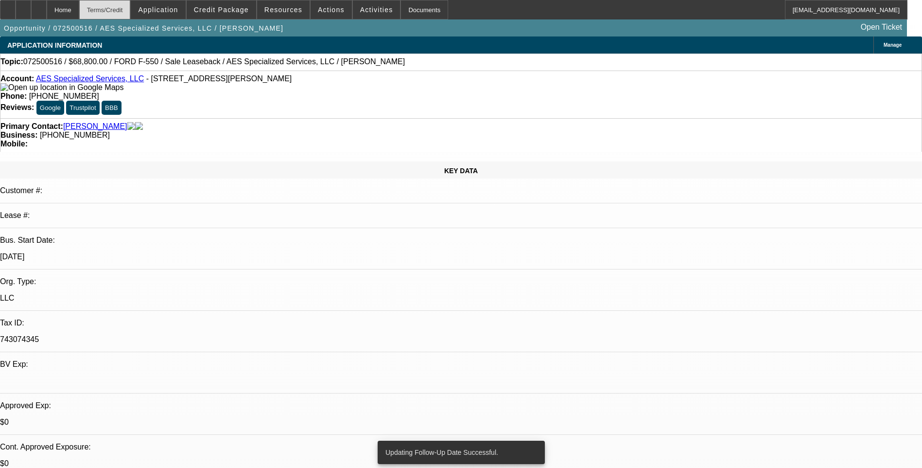
click at [131, 11] on div "Terms/Credit" at bounding box center [105, 9] width 52 height 19
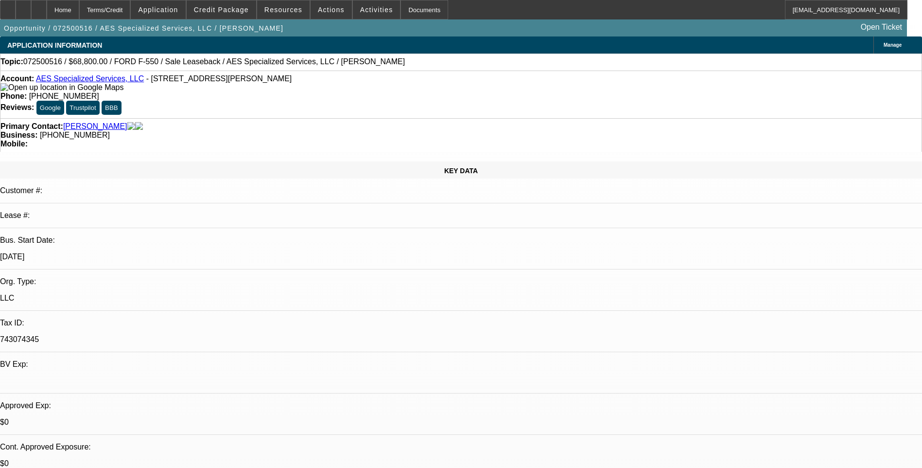
click at [360, 9] on span "Activities" at bounding box center [376, 10] width 33 height 8
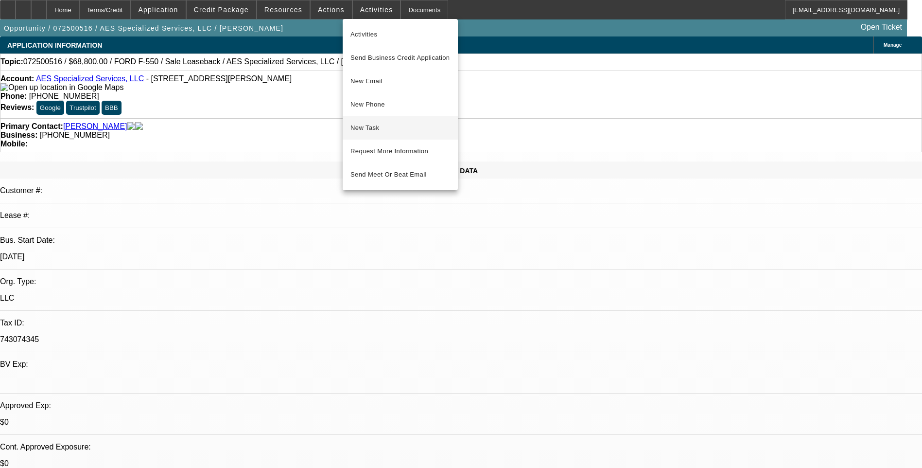
click at [382, 128] on span "New Task" at bounding box center [400, 128] width 100 height 12
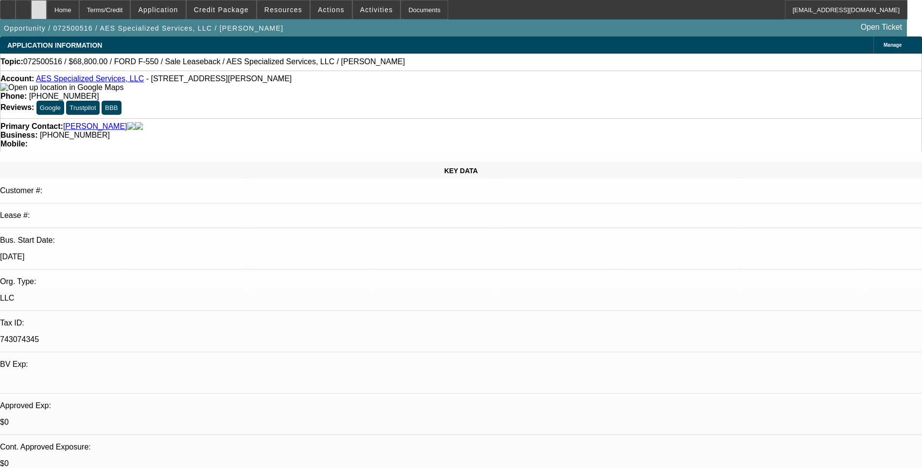
click at [47, 4] on div at bounding box center [39, 9] width 16 height 19
select select "0"
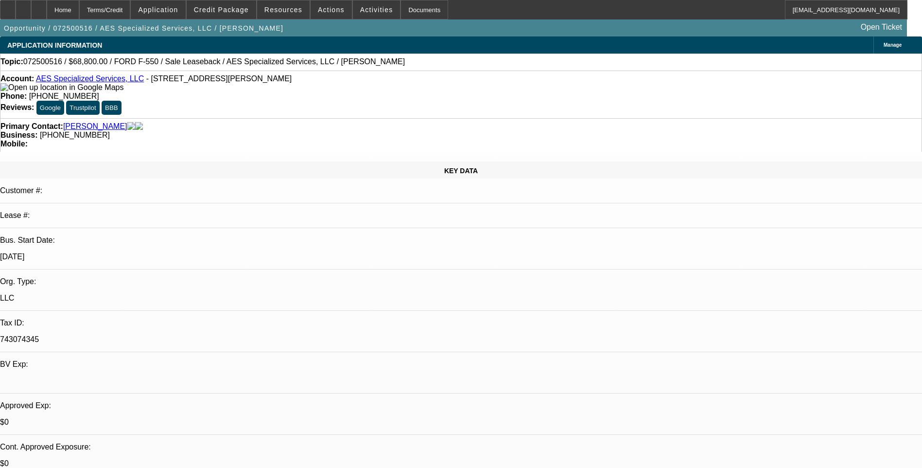
select select "0"
select select "0.2"
select select "0"
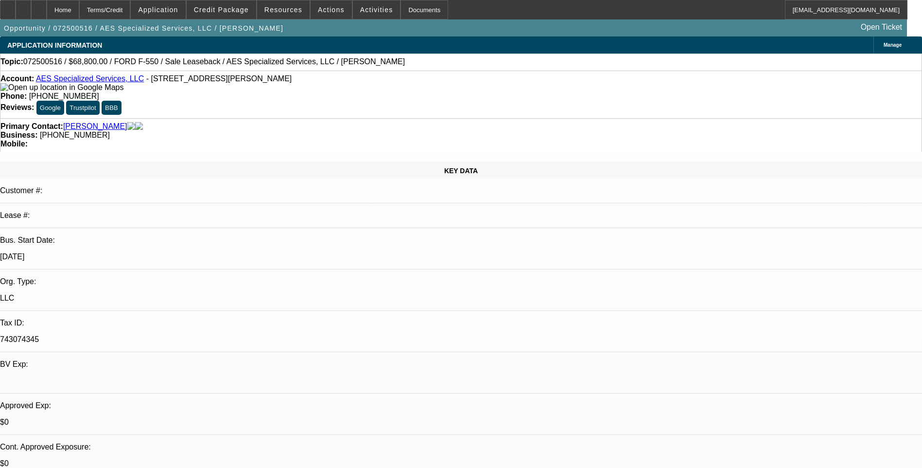
select select "0.1"
select select "0"
select select "1"
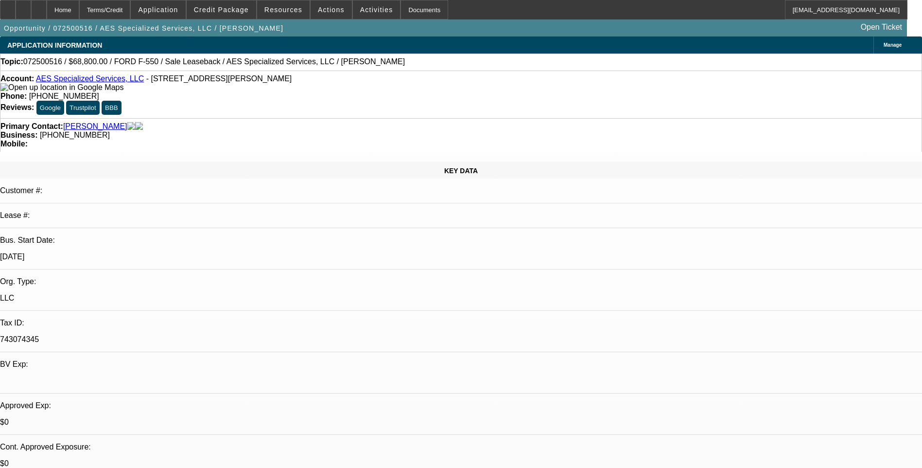
select select "6"
select select "1"
select select "6"
select select "1"
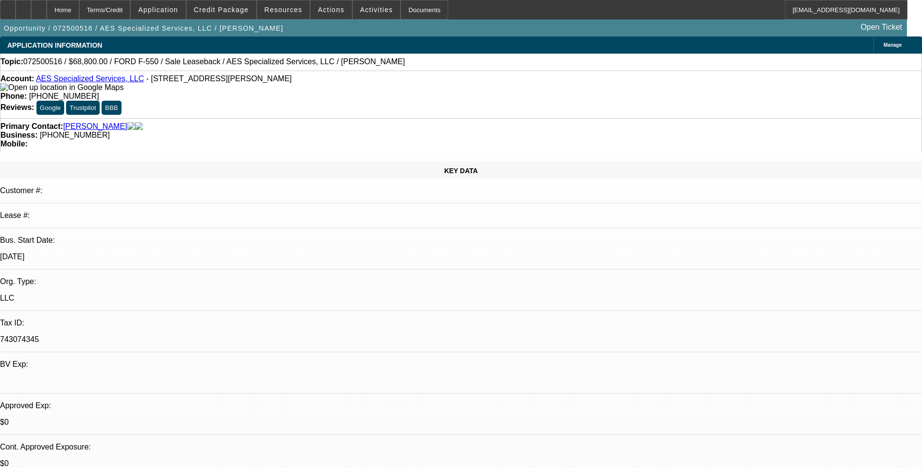
select select "1"
select select "6"
select select "1"
select select "6"
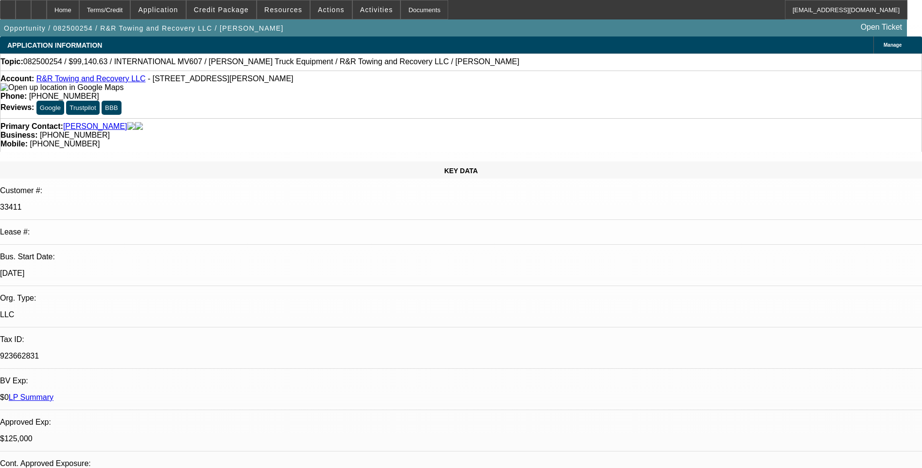
select select "0"
select select "2"
select select "0.1"
select select "0"
select select "2"
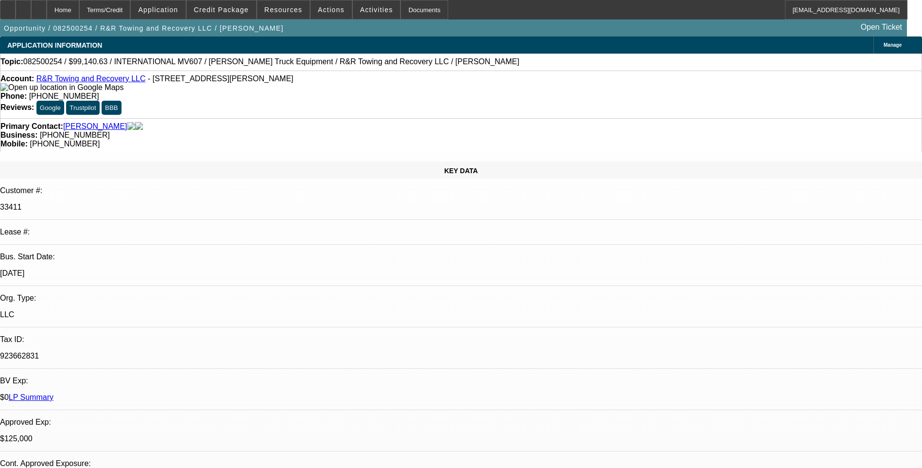
select select "0.1"
select select "2"
select select "0.1"
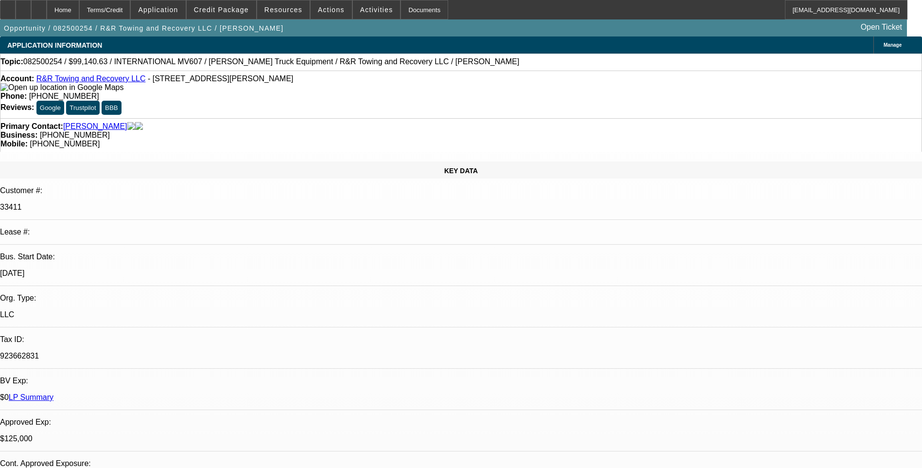
select select "2"
select select "0.1"
select select "1"
select select "2"
select select "4"
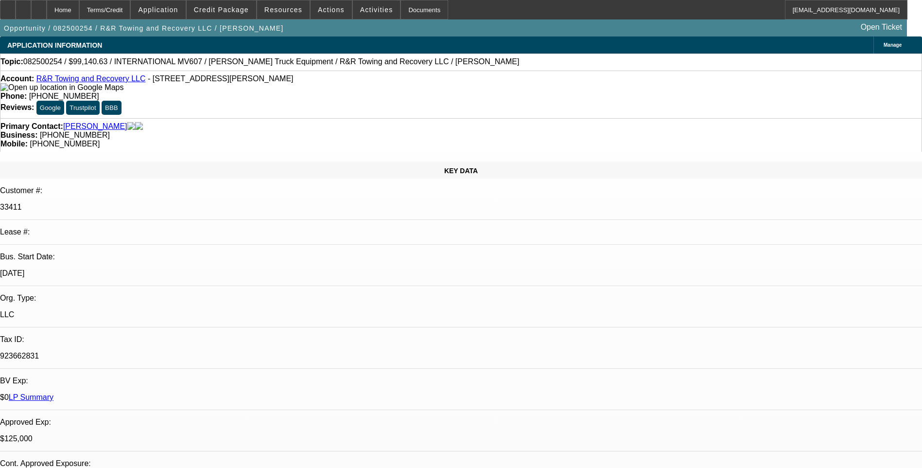
select select "1"
select select "2"
select select "4"
select select "1"
select select "2"
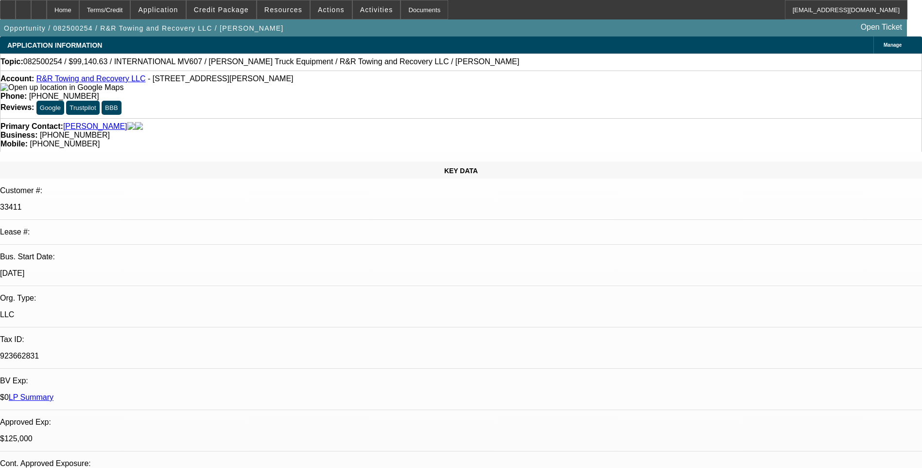
select select "4"
select select "1"
select select "2"
select select "4"
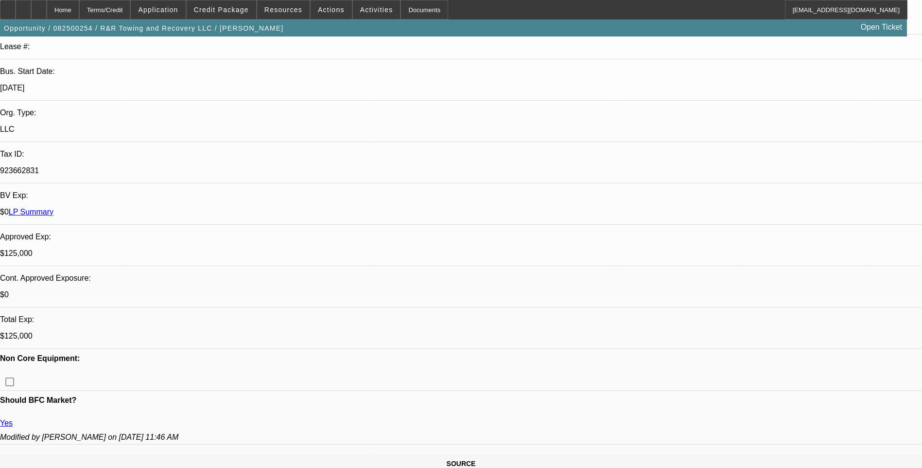
scroll to position [49, 0]
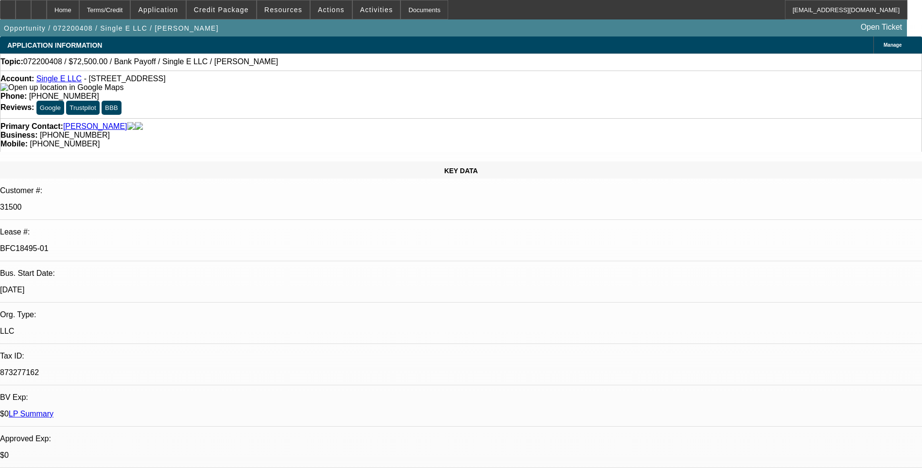
select select "0"
select select "2"
select select "0.1"
select select "1"
select select "2"
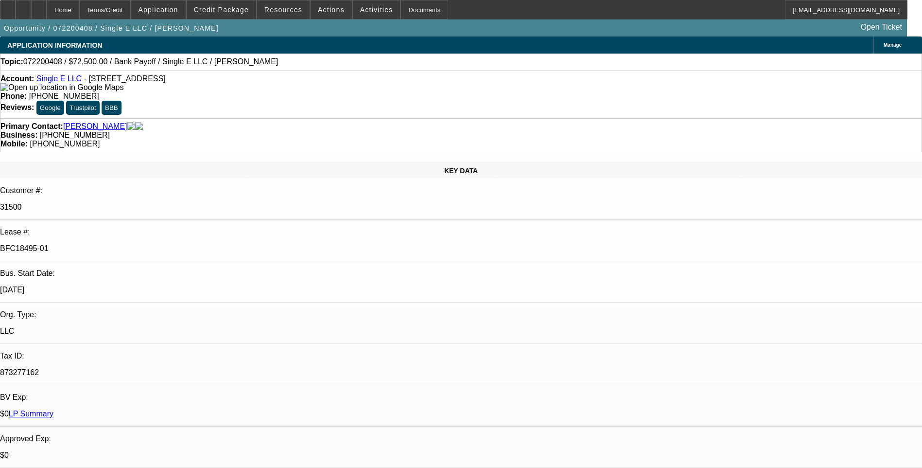
select select "4"
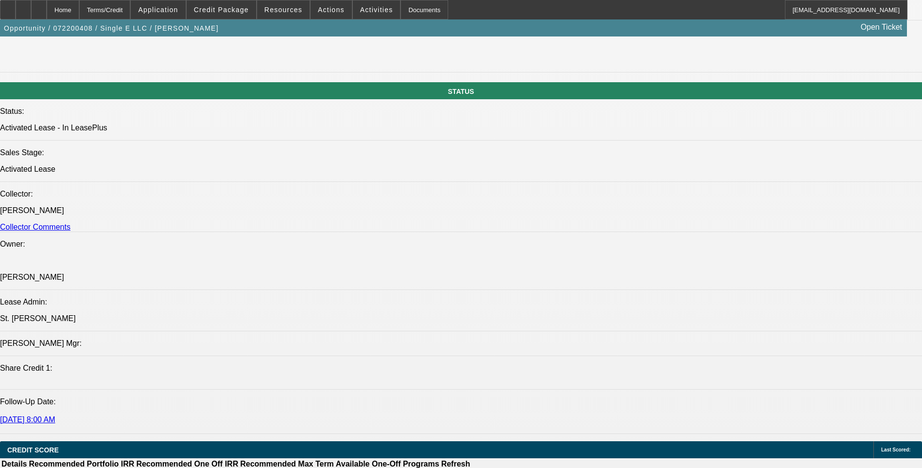
scroll to position [1051, 0]
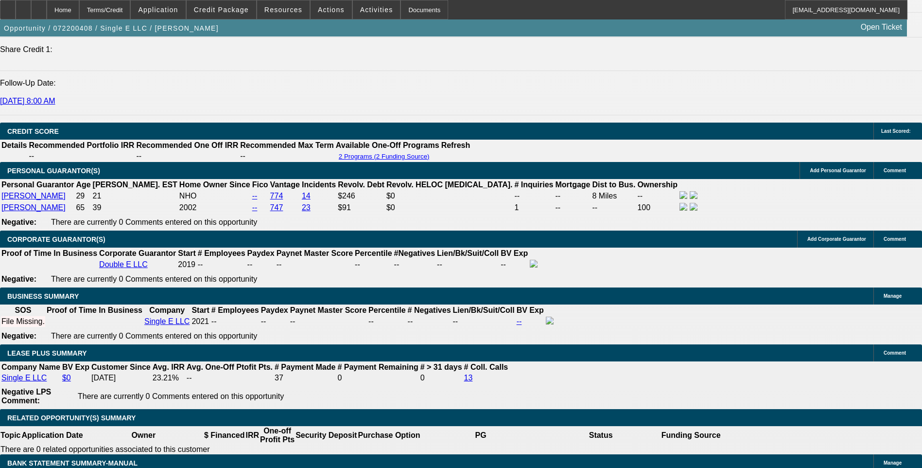
scroll to position [1361, 0]
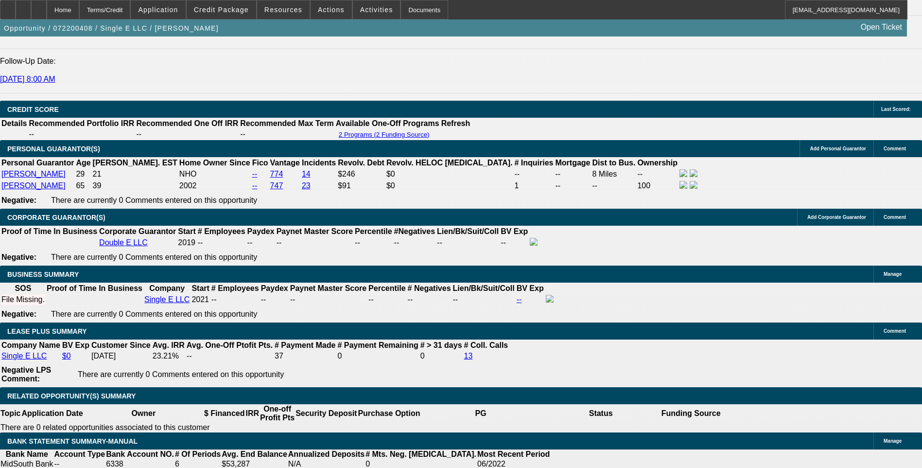
drag, startPoint x: 681, startPoint y: 340, endPoint x: 761, endPoint y: 347, distance: 80.0
drag, startPoint x: 761, startPoint y: 347, endPoint x: 735, endPoint y: 347, distance: 26.3
copy td "https://beaconcreditbuilder.beaconfunding.com/opportunity/E3EFC35E-FEFD-EC11-82…"
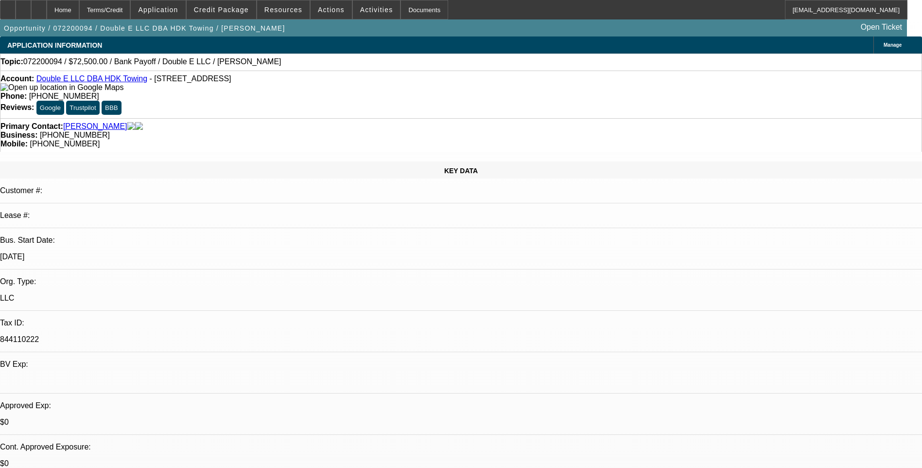
select select "0"
select select "2"
select select "0.1"
select select "0"
select select "2"
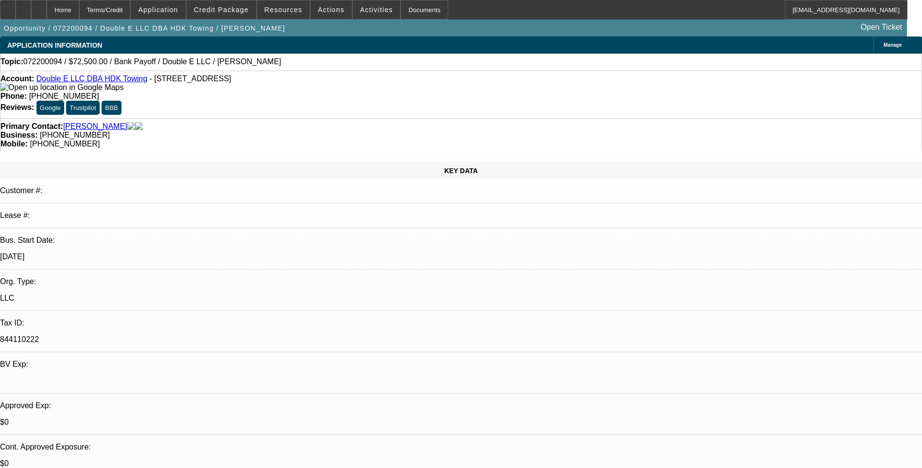
select select "0.1"
select select "0"
select select "2"
select select "0.1"
select select "0"
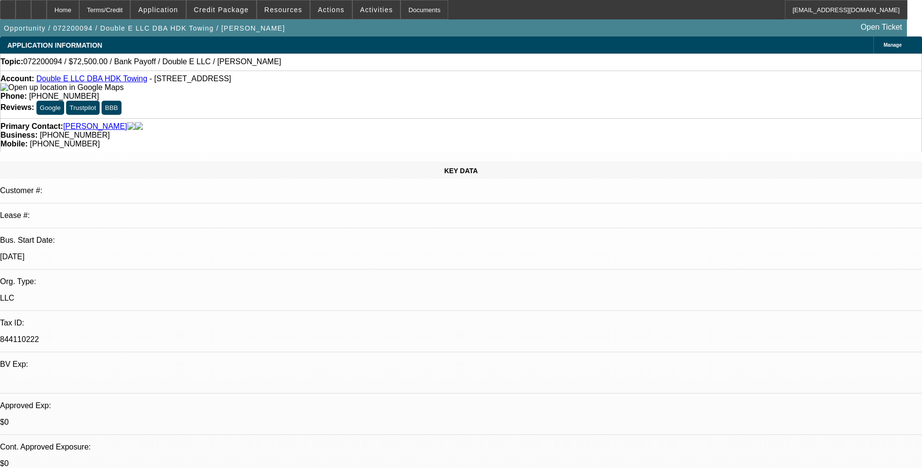
select select "2"
select select "0.1"
select select "1"
select select "2"
select select "4"
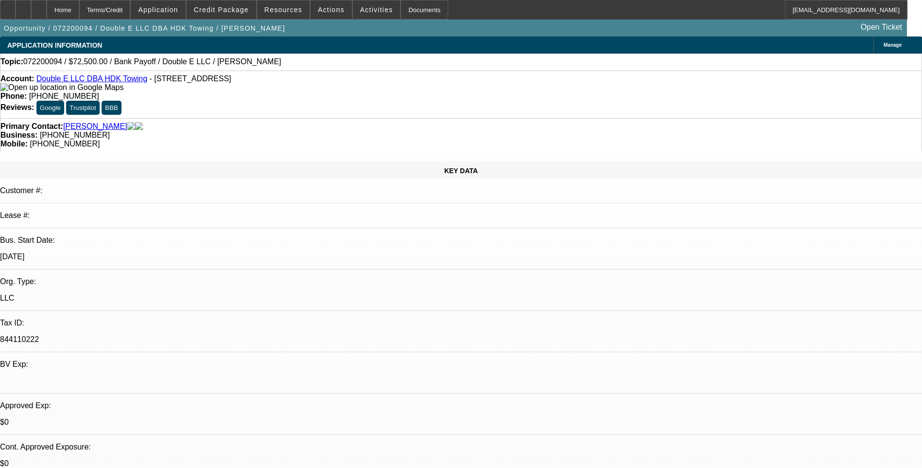
select select "1"
select select "2"
select select "4"
select select "1"
select select "2"
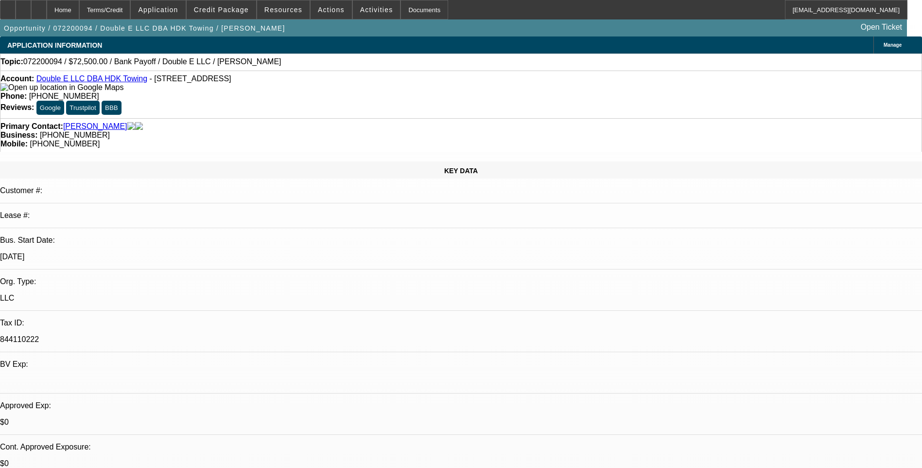
select select "4"
select select "1"
select select "2"
select select "4"
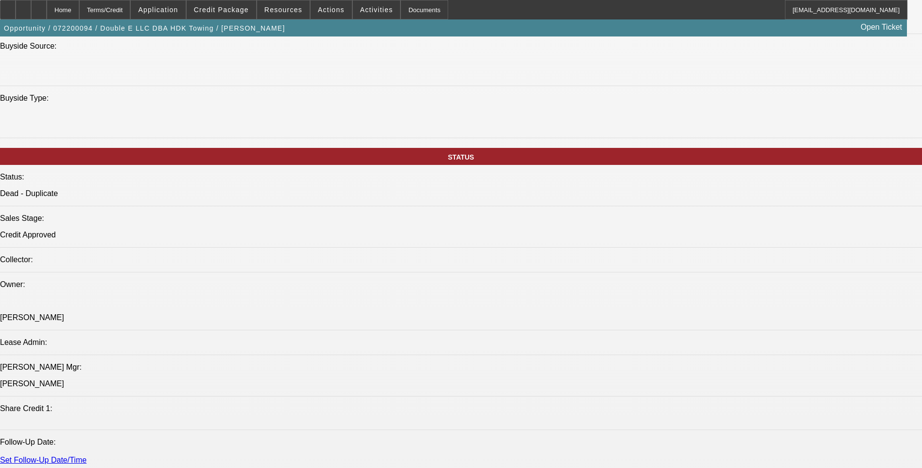
scroll to position [972, 0]
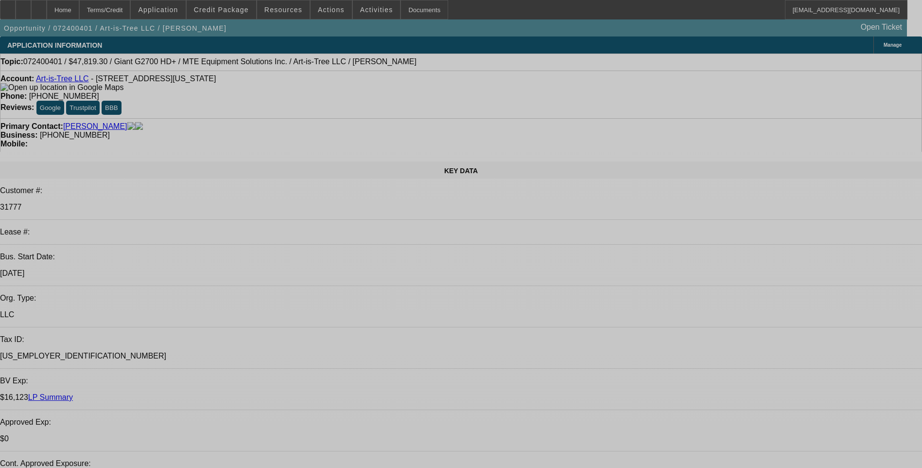
select select "0"
select select "2"
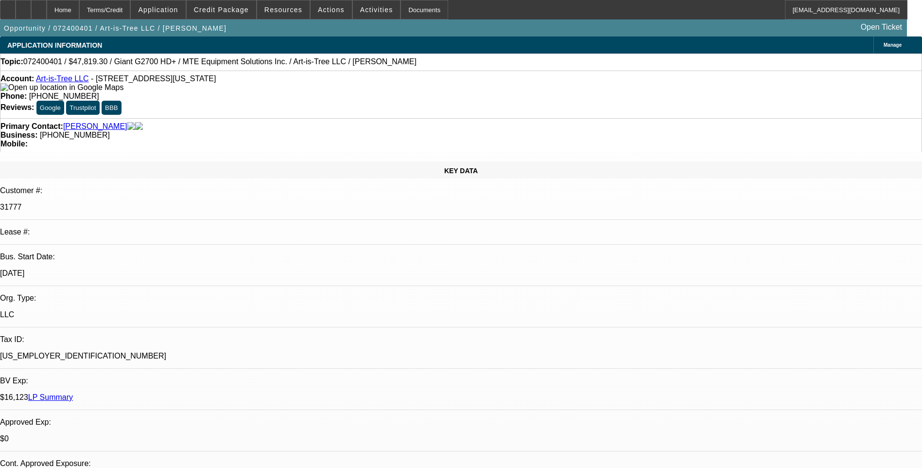
select select "0"
select select "0.15"
select select "2"
select select "0"
select select "0.15"
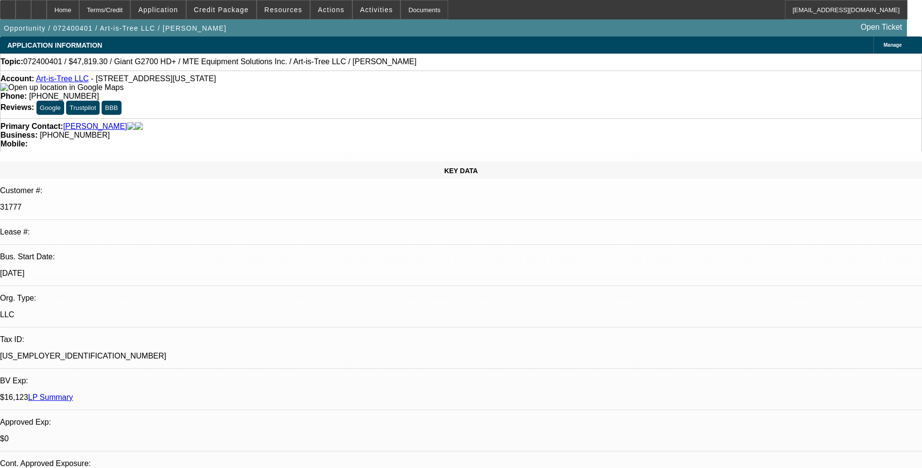
select select "2"
select select "0"
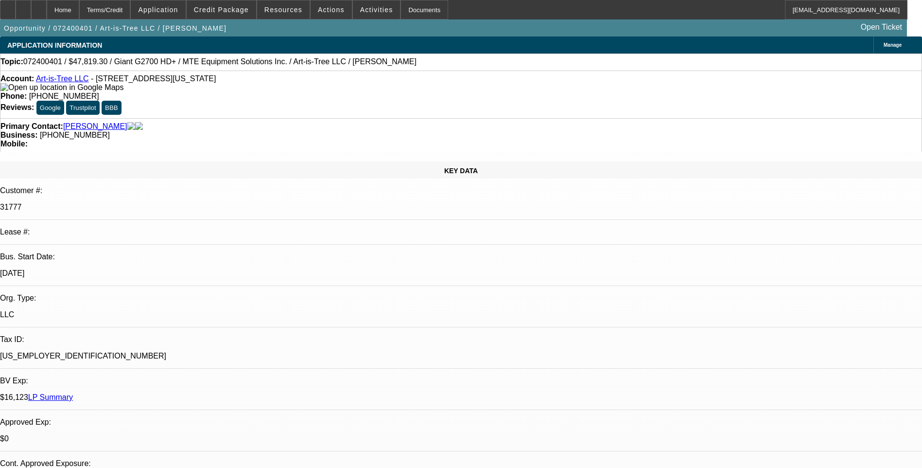
select select "1"
select select "2"
select select "6"
select select "1"
select select "2"
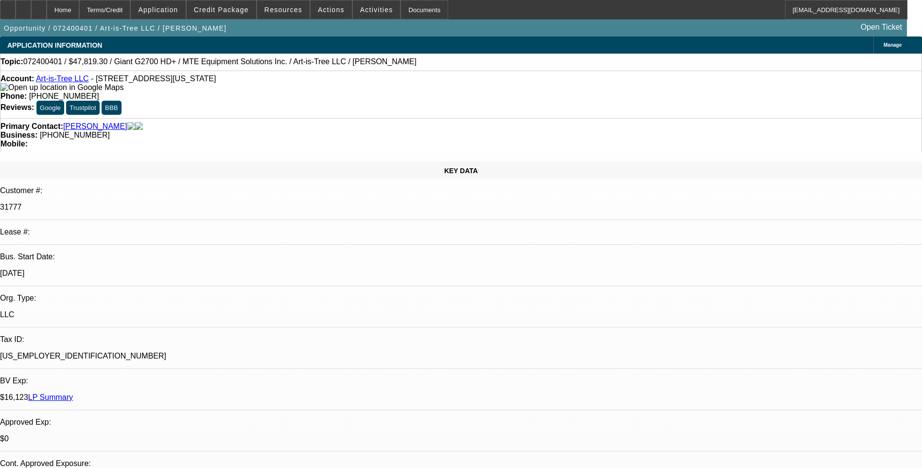
select select "6"
select select "1"
select select "2"
select select "6"
select select "1"
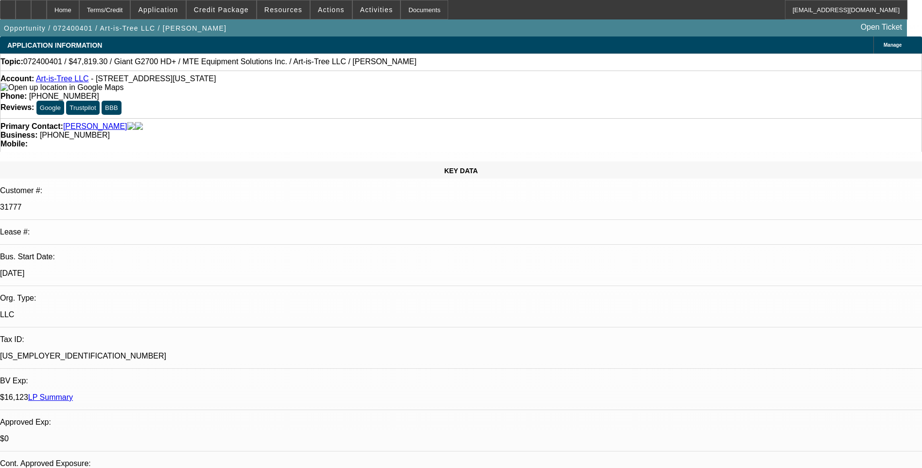
select select "1"
select select "6"
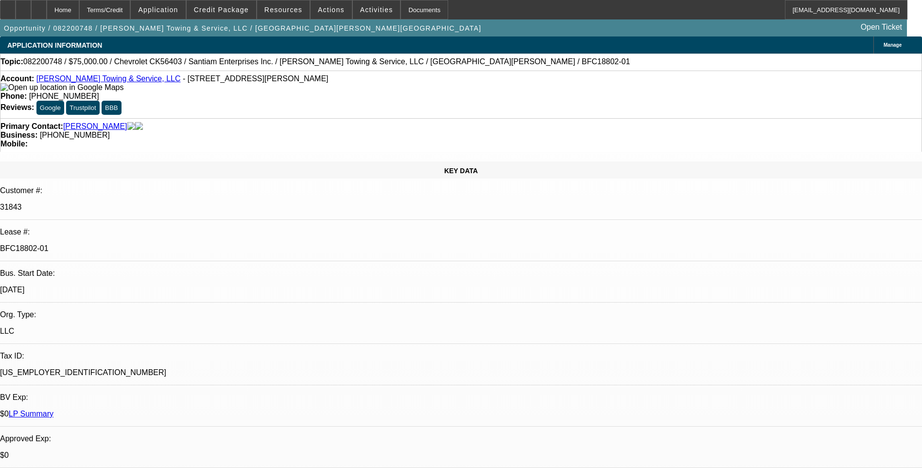
select select "0"
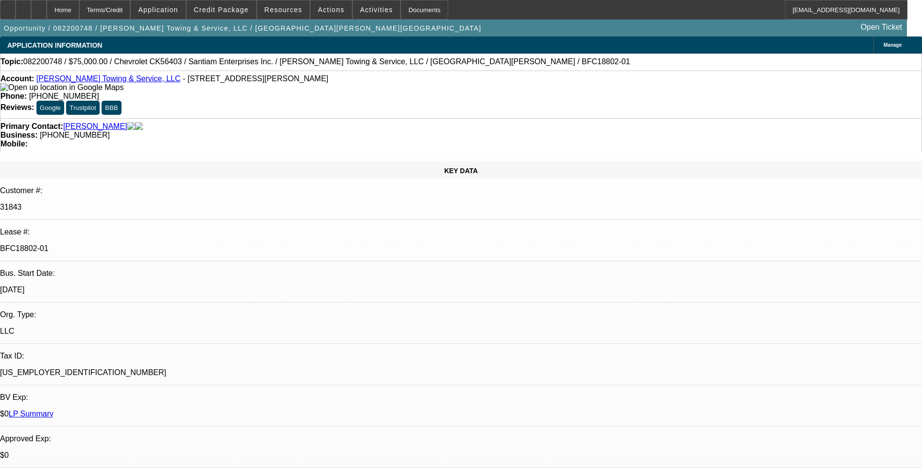
select select "0"
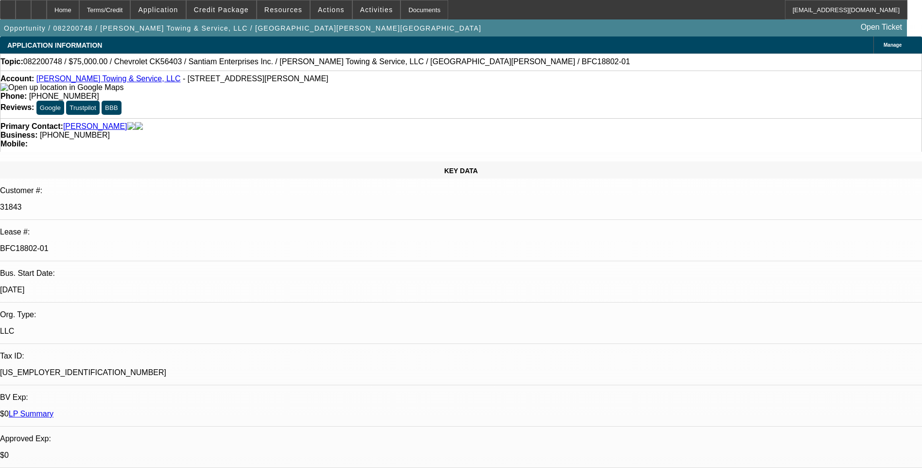
select select "0"
select select "1"
select select "6"
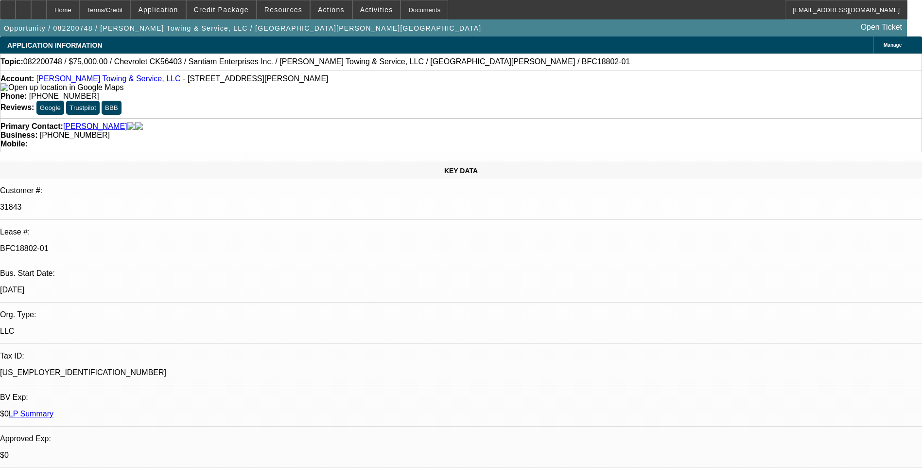
select select "1"
select select "6"
select select "1"
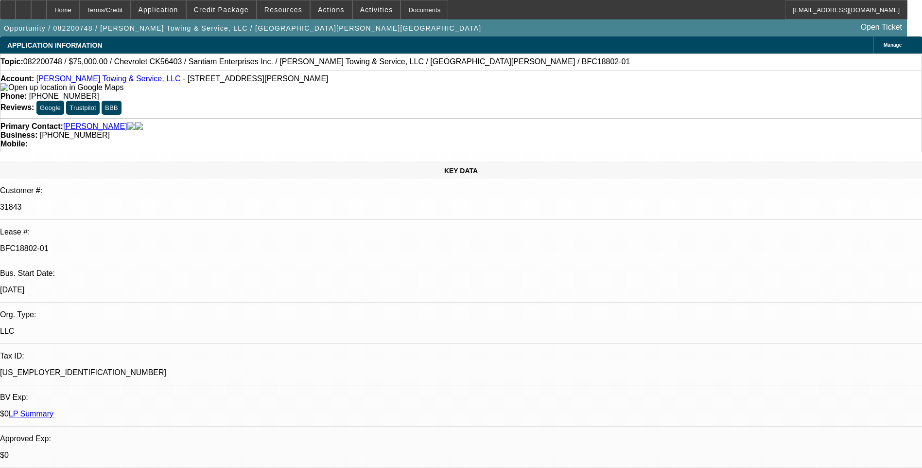
select select "6"
select select "1"
select select "6"
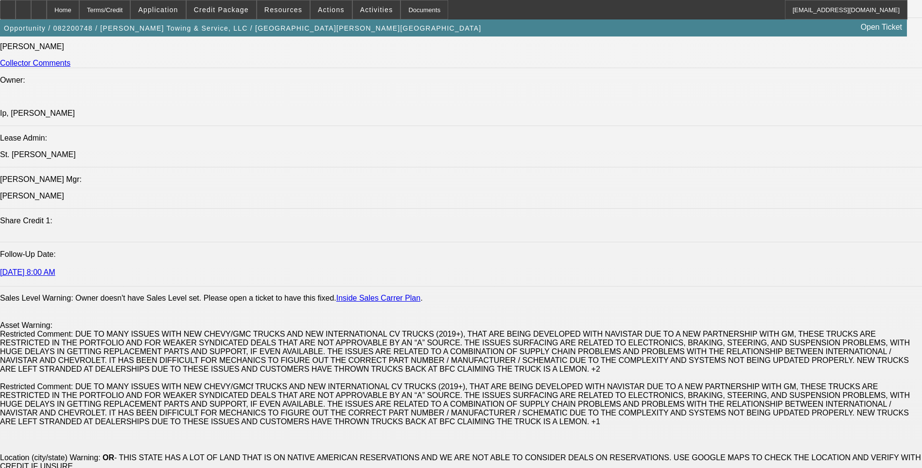
scroll to position [1410, 0]
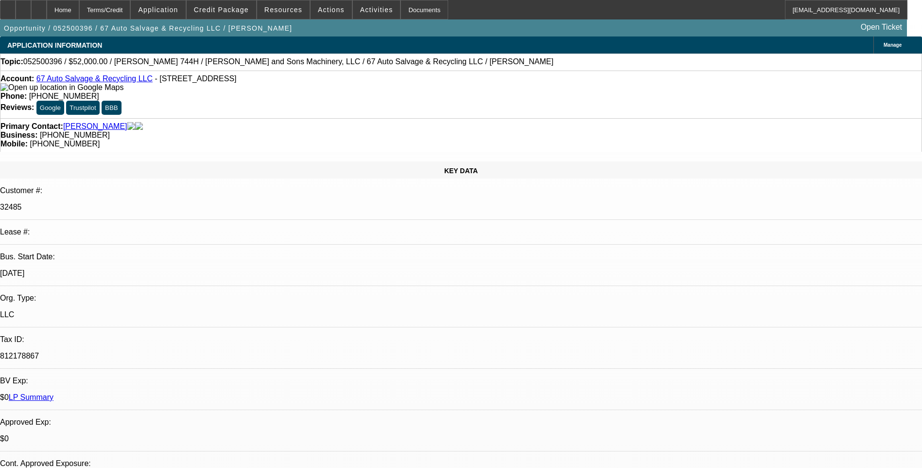
select select "0"
select select "2"
select select "0.1"
select select "4"
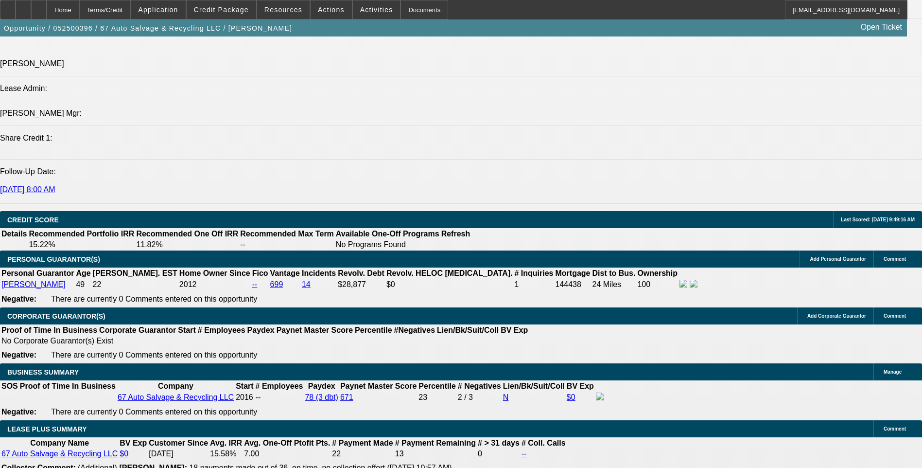
scroll to position [1264, 0]
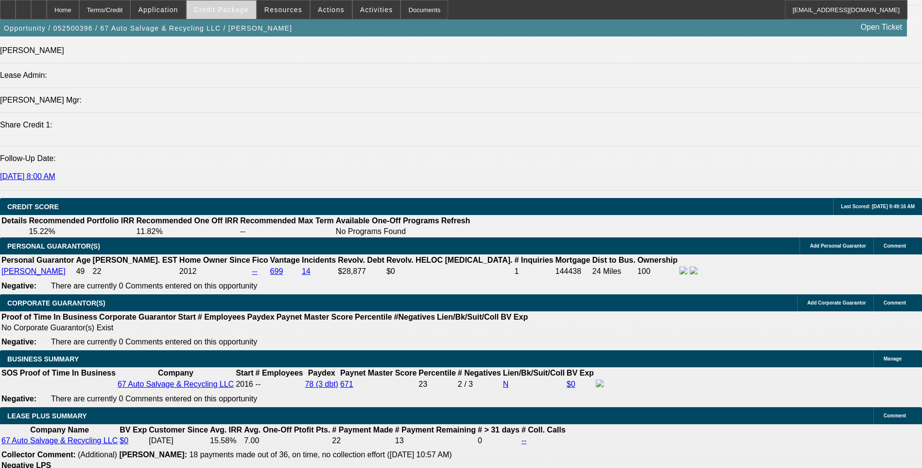
click at [232, 11] on span "Credit Package" at bounding box center [221, 10] width 55 height 8
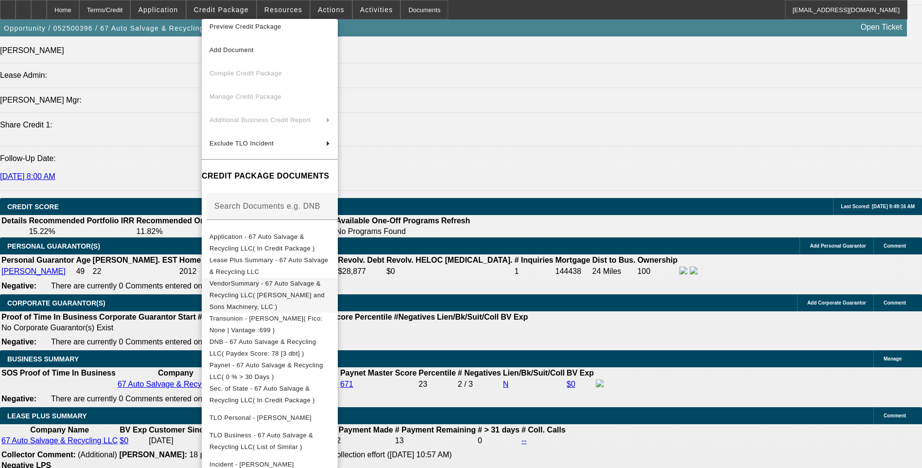
scroll to position [10, 0]
click at [552, 263] on div at bounding box center [461, 234] width 922 height 468
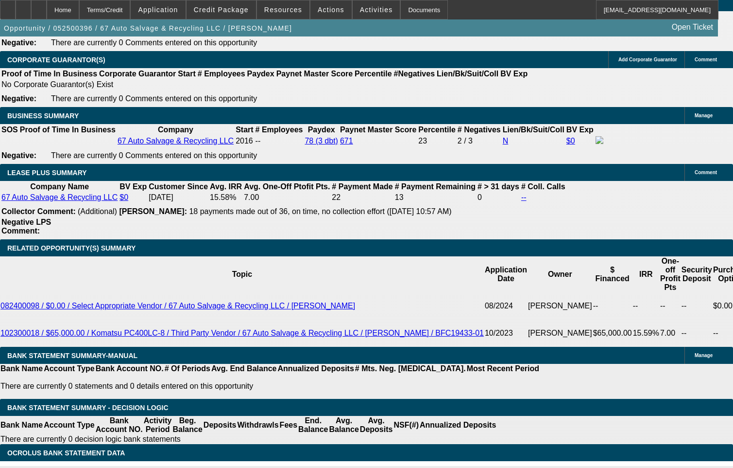
scroll to position [1312, 0]
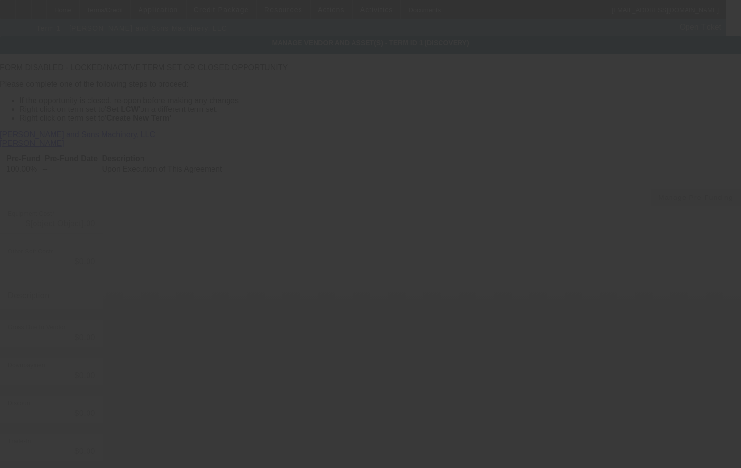
type input "$52,000.00"
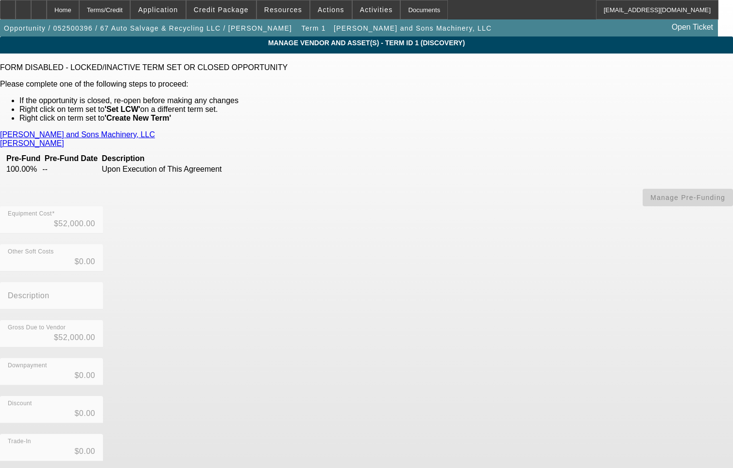
click at [155, 135] on link "Boyd and Sons Machinery, LLC" at bounding box center [77, 134] width 155 height 9
click at [79, 13] on div "Home" at bounding box center [63, 9] width 33 height 19
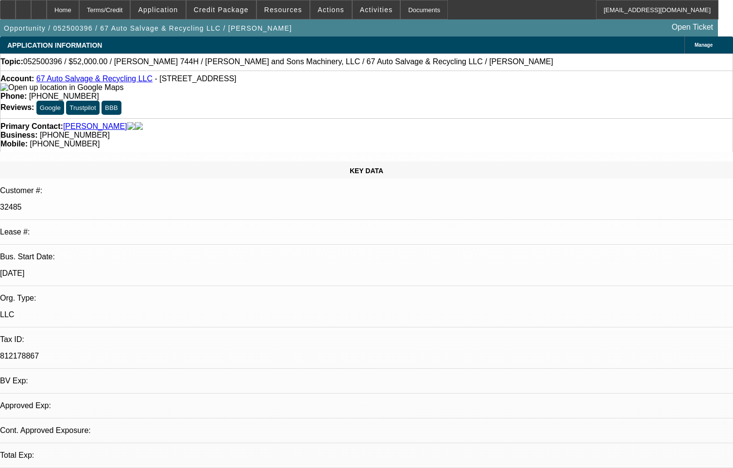
select select "0"
select select "2"
select select "0.1"
select select "4"
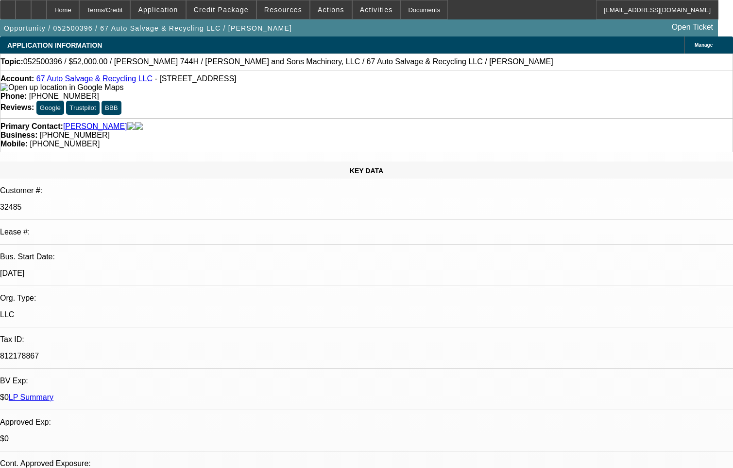
drag, startPoint x: 679, startPoint y: 274, endPoint x: 499, endPoint y: 276, distance: 179.4
drag, startPoint x: 499, startPoint y: 276, endPoint x: 514, endPoint y: 276, distance: 14.6
copy div "https://www.boydandsonsmachinery.com/default.htm"
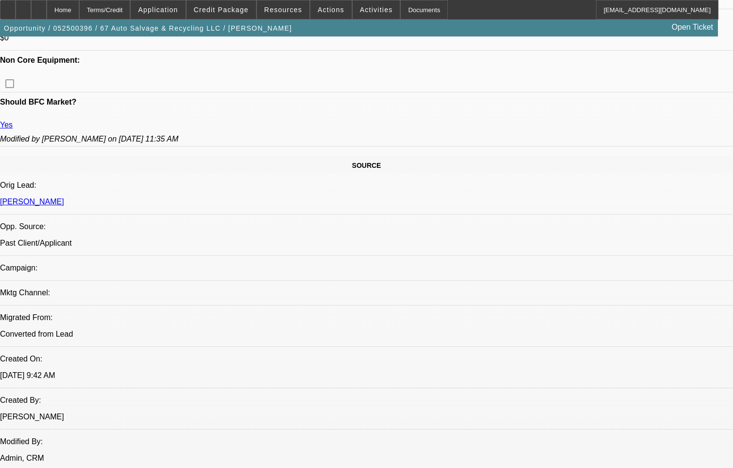
scroll to position [583, 0]
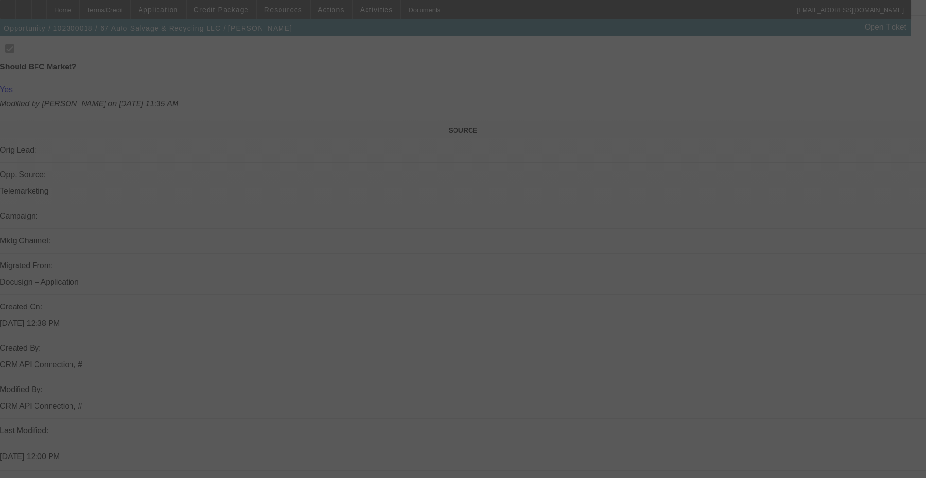
scroll to position [531, 0]
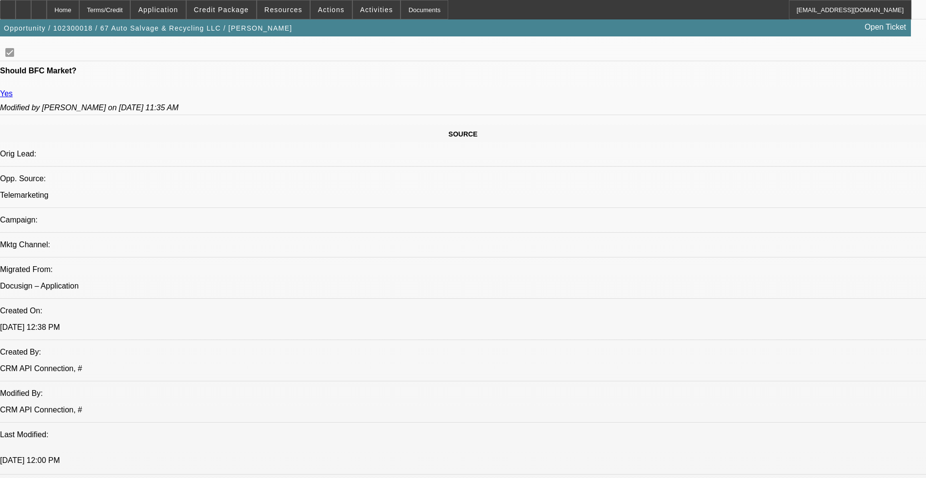
select select "0"
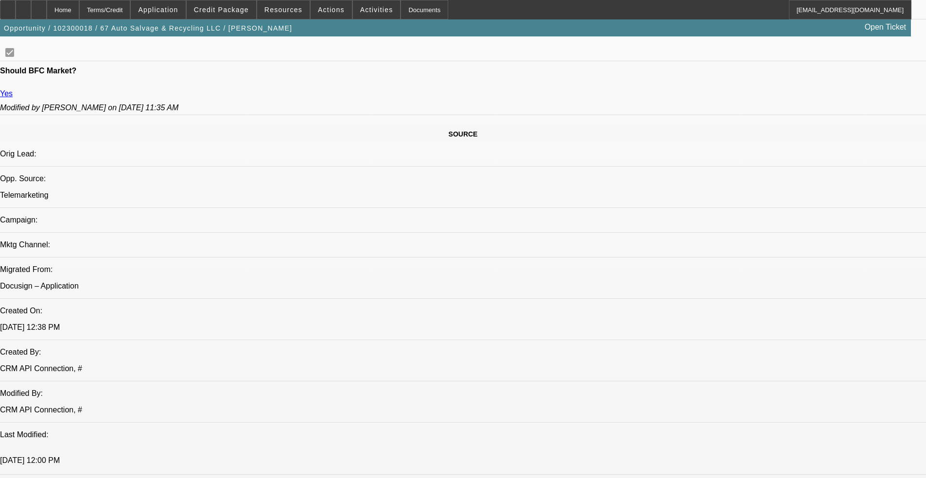
select select "0"
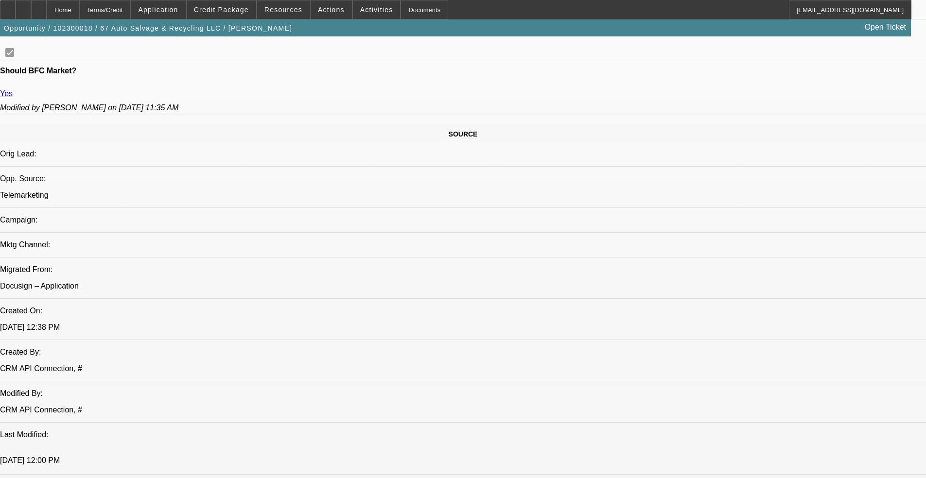
select select "0"
select select "1"
select select "6"
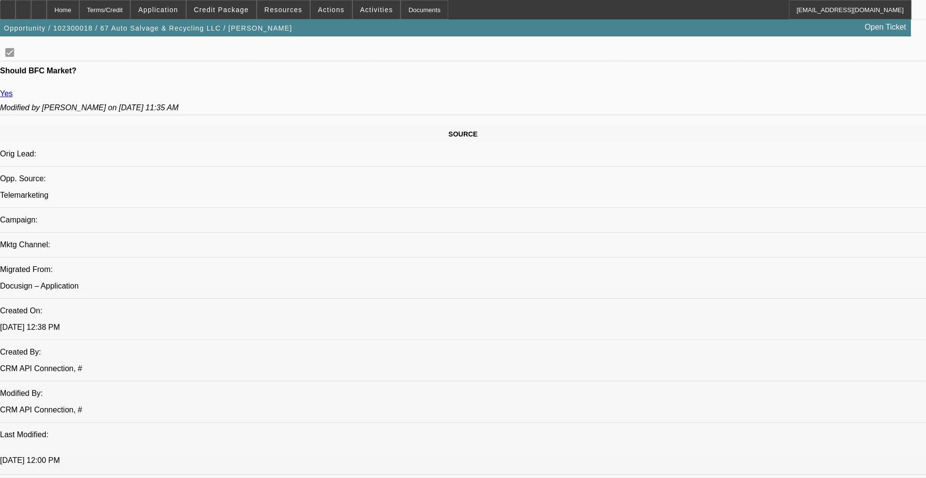
select select "1"
select select "6"
select select "1"
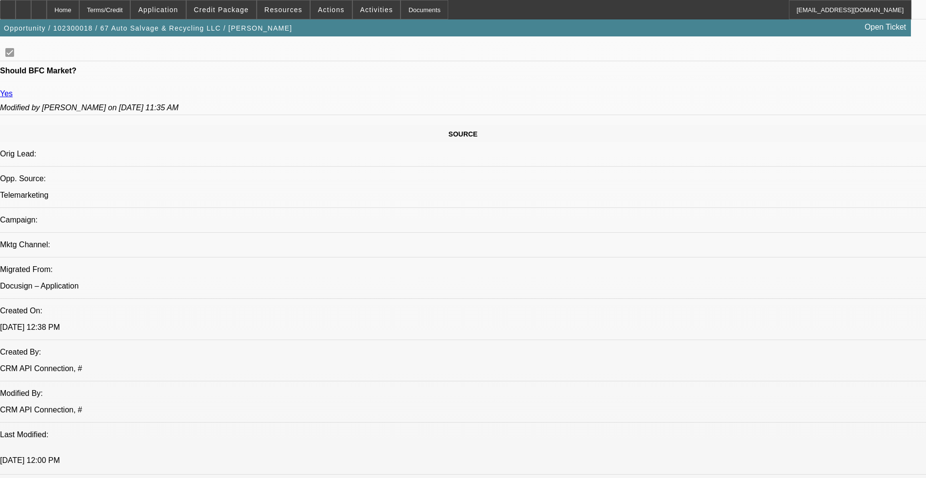
select select "6"
select select "1"
select select "6"
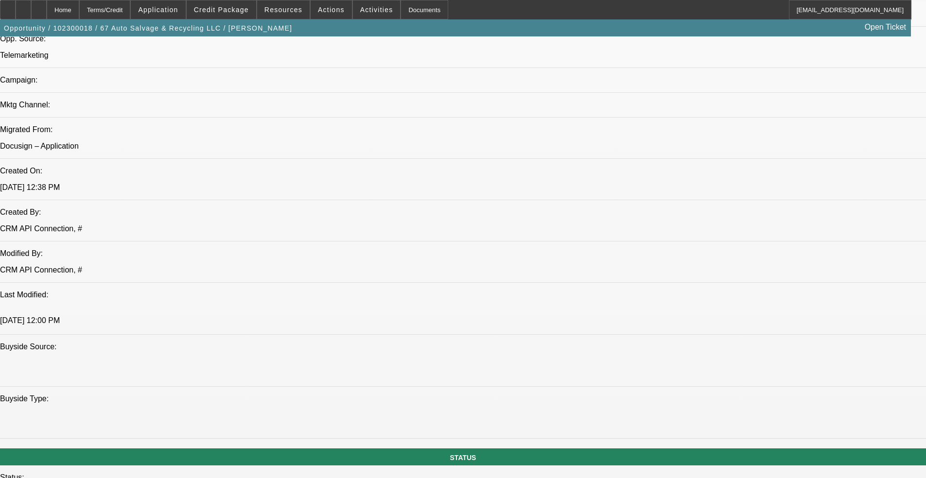
scroll to position [677, 0]
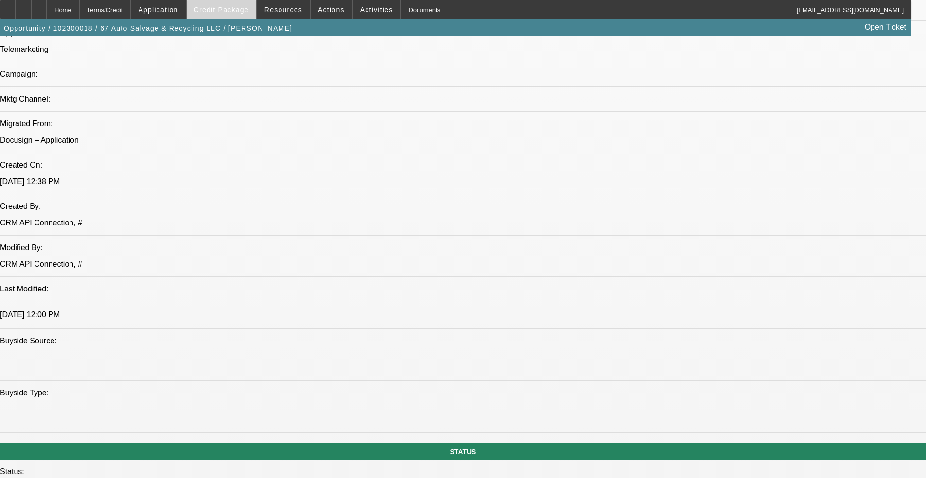
click at [227, 5] on span at bounding box center [222, 9] width 70 height 23
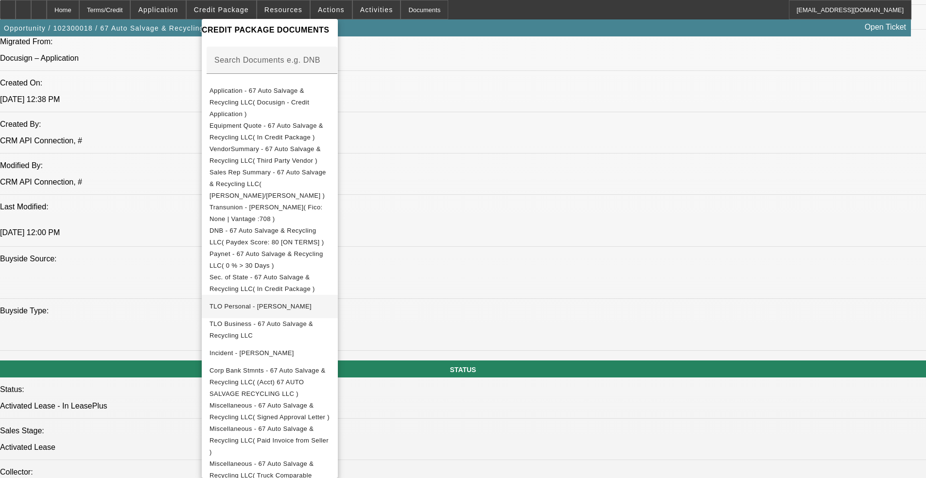
scroll to position [871, 0]
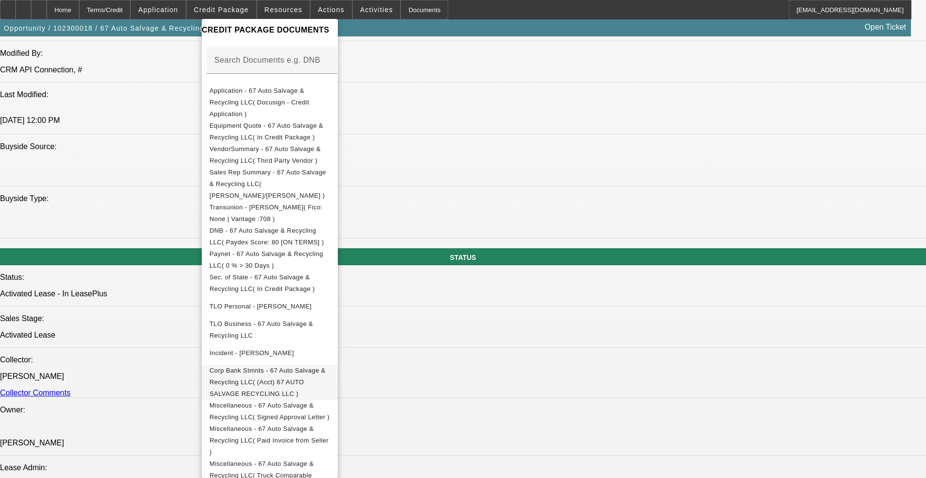
click at [326, 367] on span "Corp Bank Stmnts - 67 Auto Salvage & Recycling LLC( (Acct) 67 AUTO SALVAGE RECY…" at bounding box center [267, 382] width 116 height 31
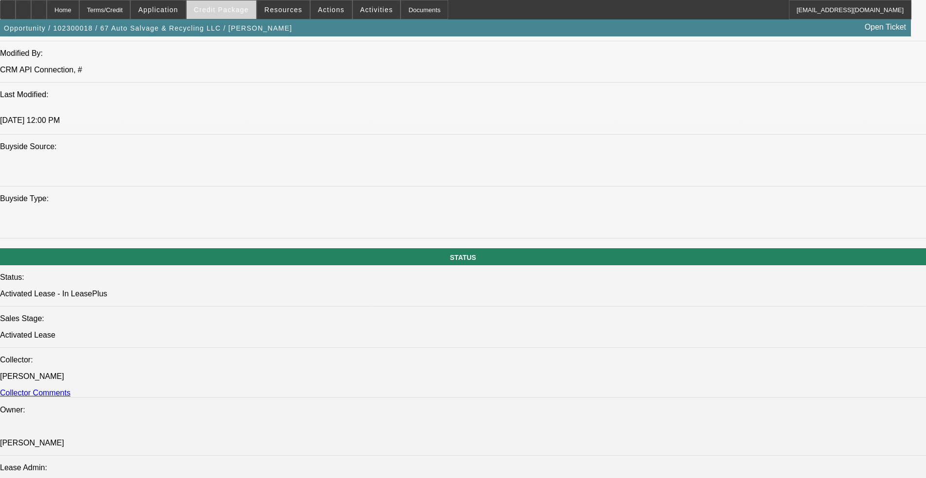
click at [227, 8] on span "Credit Package" at bounding box center [221, 10] width 55 height 8
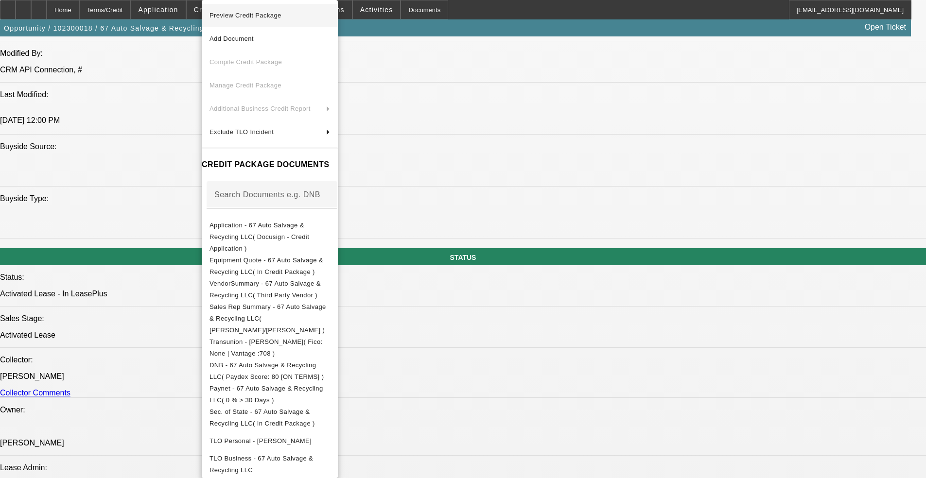
click at [277, 18] on span "Preview Credit Package" at bounding box center [245, 15] width 72 height 7
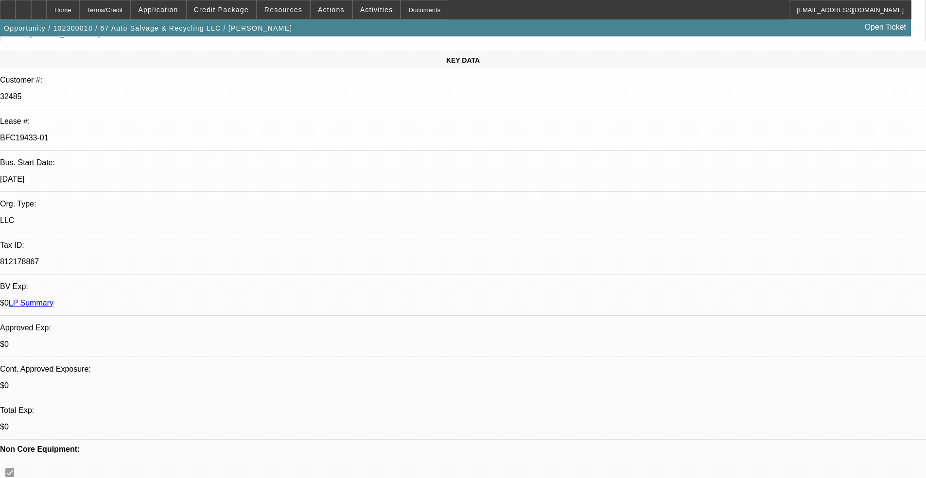
scroll to position [93, 0]
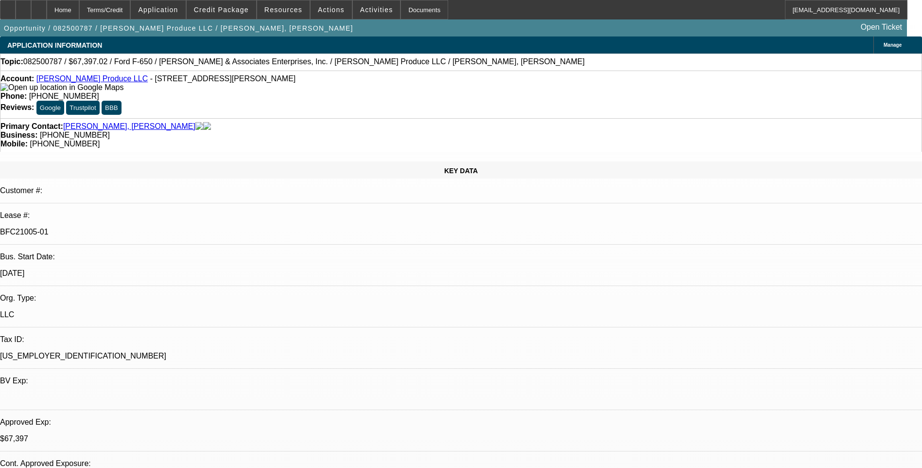
select select "0"
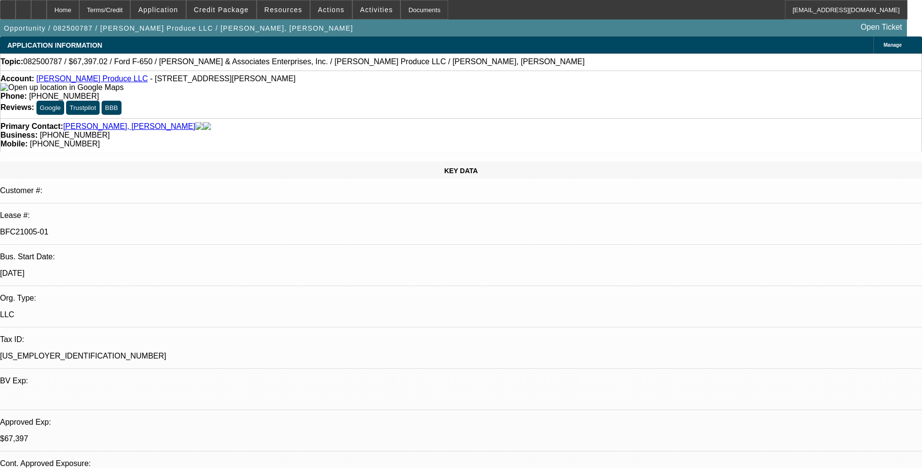
select select "0"
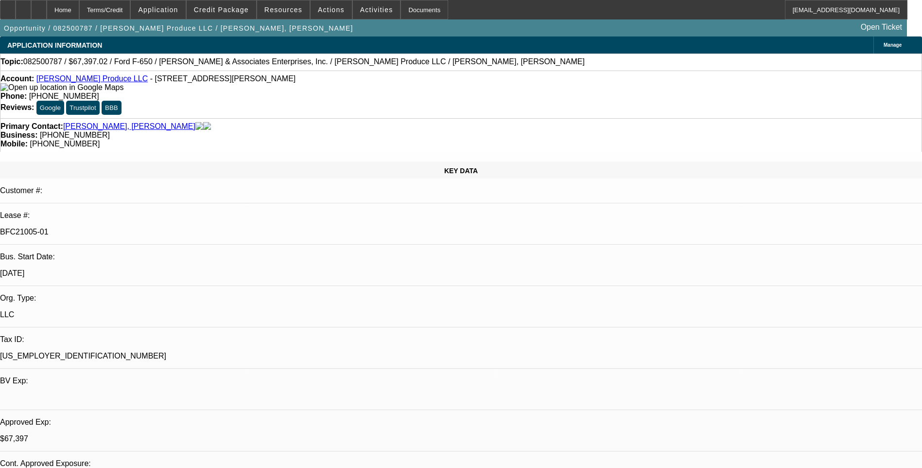
select select "0"
select select "1"
select select "6"
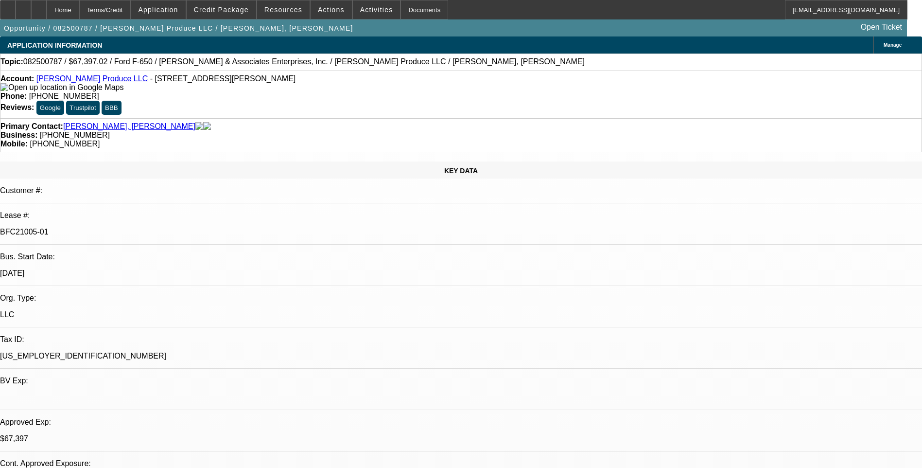
select select "1"
select select "6"
select select "1"
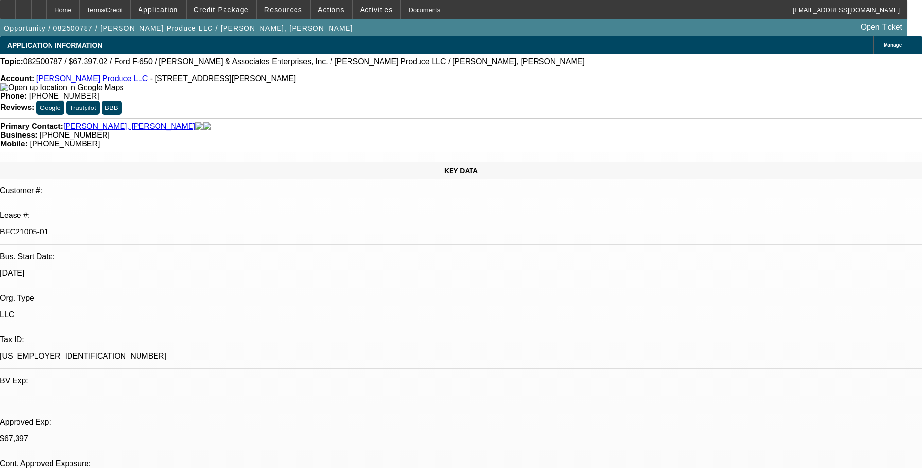
select select "6"
select select "1"
select select "6"
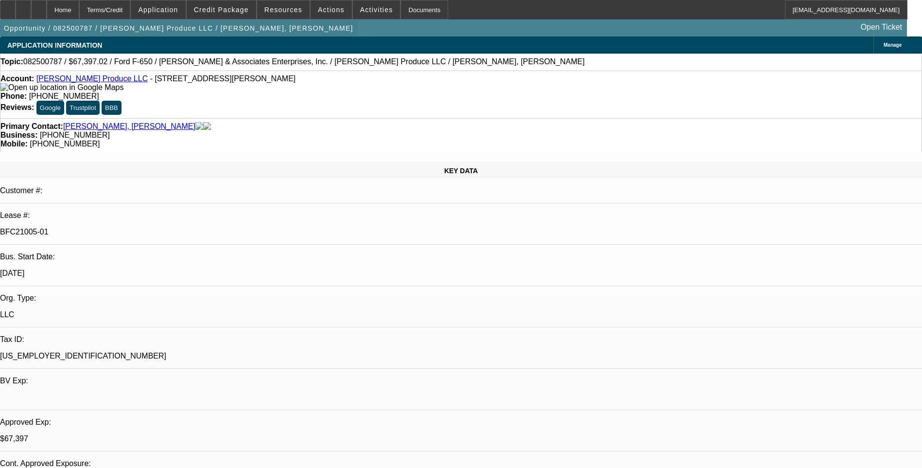
drag, startPoint x: 21, startPoint y: 10, endPoint x: 134, endPoint y: 21, distance: 113.3
click at [8, 6] on icon at bounding box center [8, 6] width 0 height 0
